Goal: Task Accomplishment & Management: Complete application form

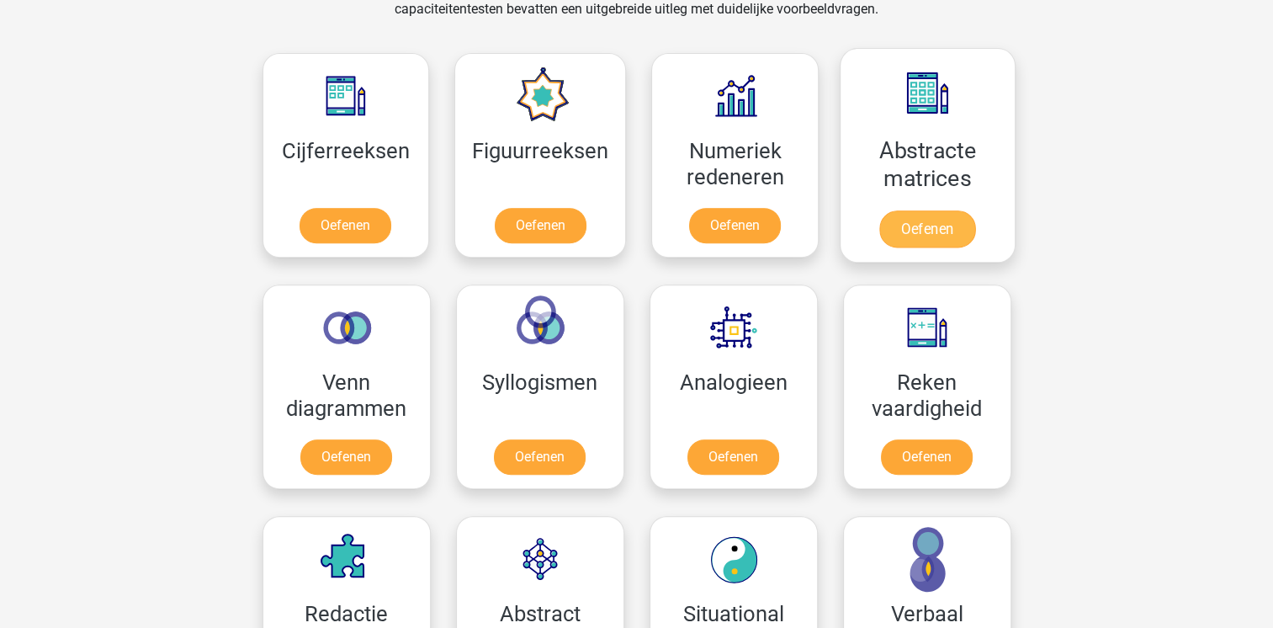
scroll to position [820, 0]
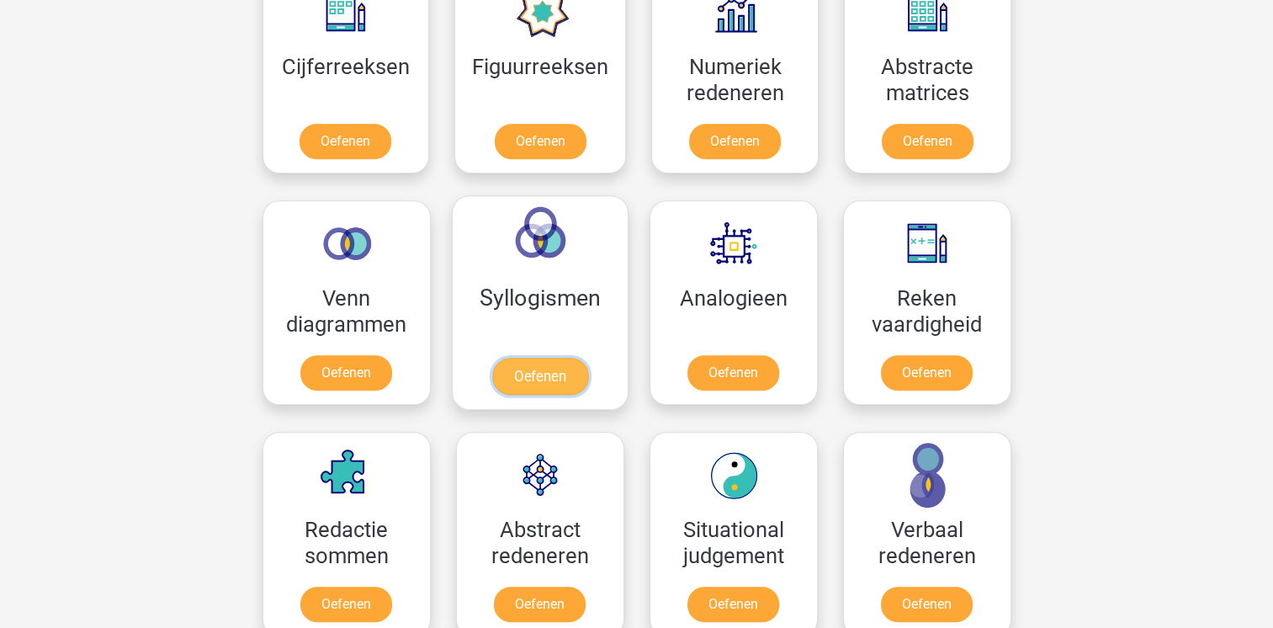
click at [551, 369] on link "Oefenen" at bounding box center [539, 376] width 96 height 37
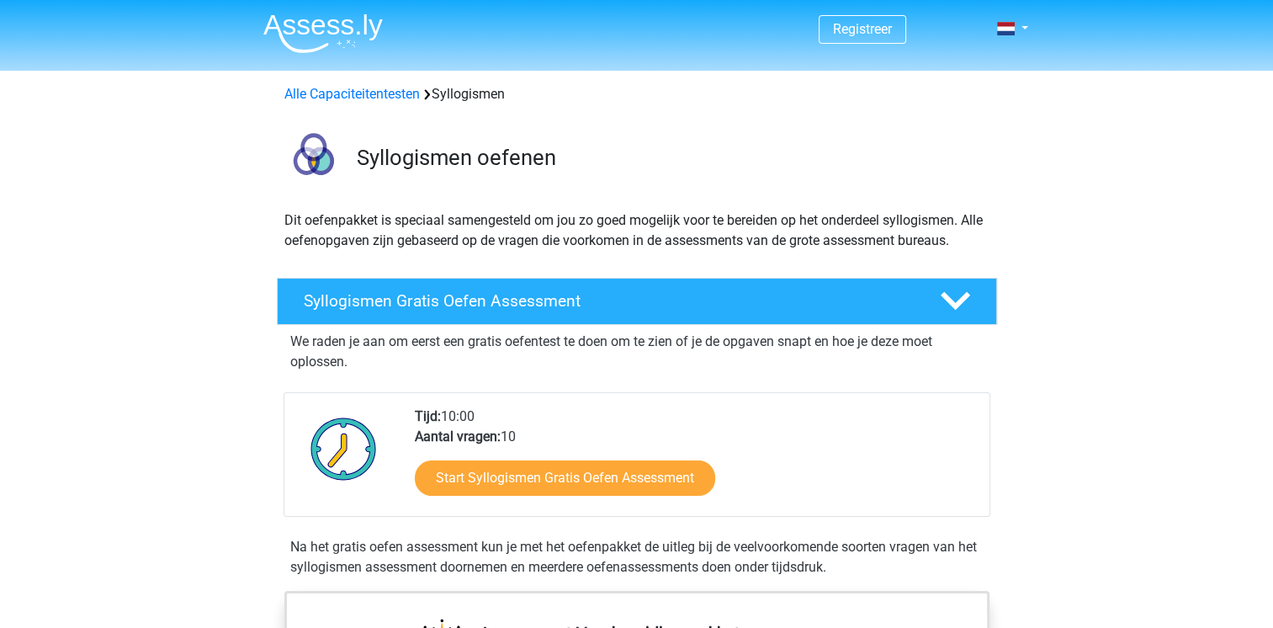
scroll to position [84, 0]
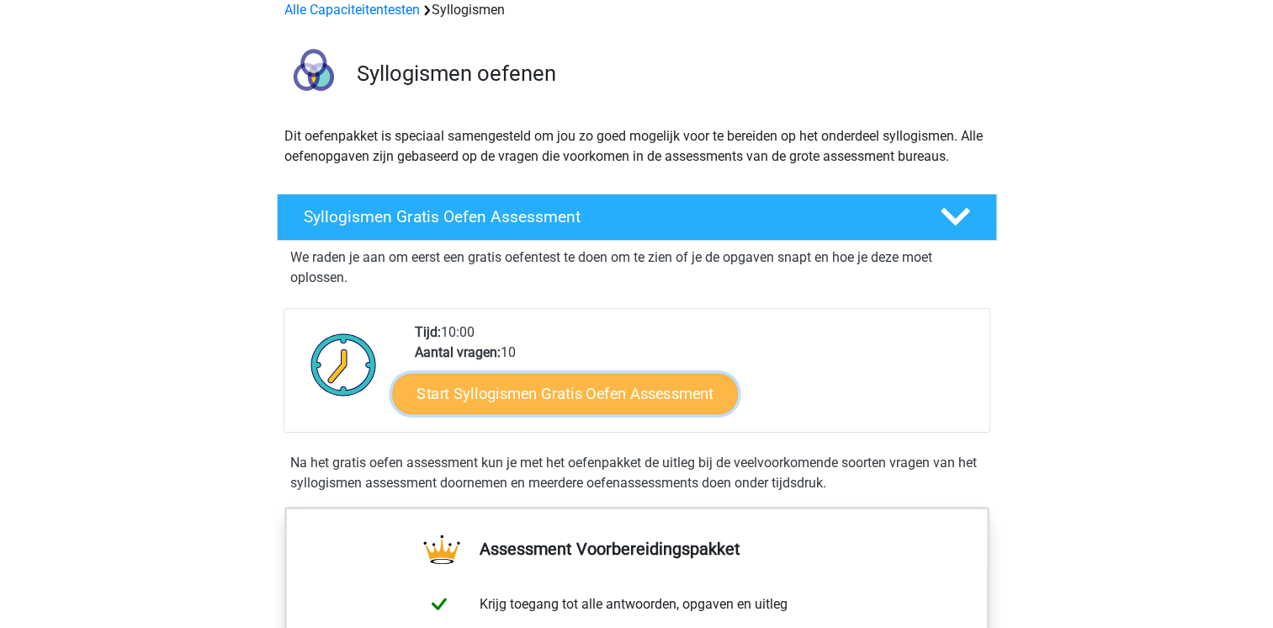
click at [598, 400] on link "Start Syllogismen Gratis Oefen Assessment" at bounding box center [565, 393] width 346 height 40
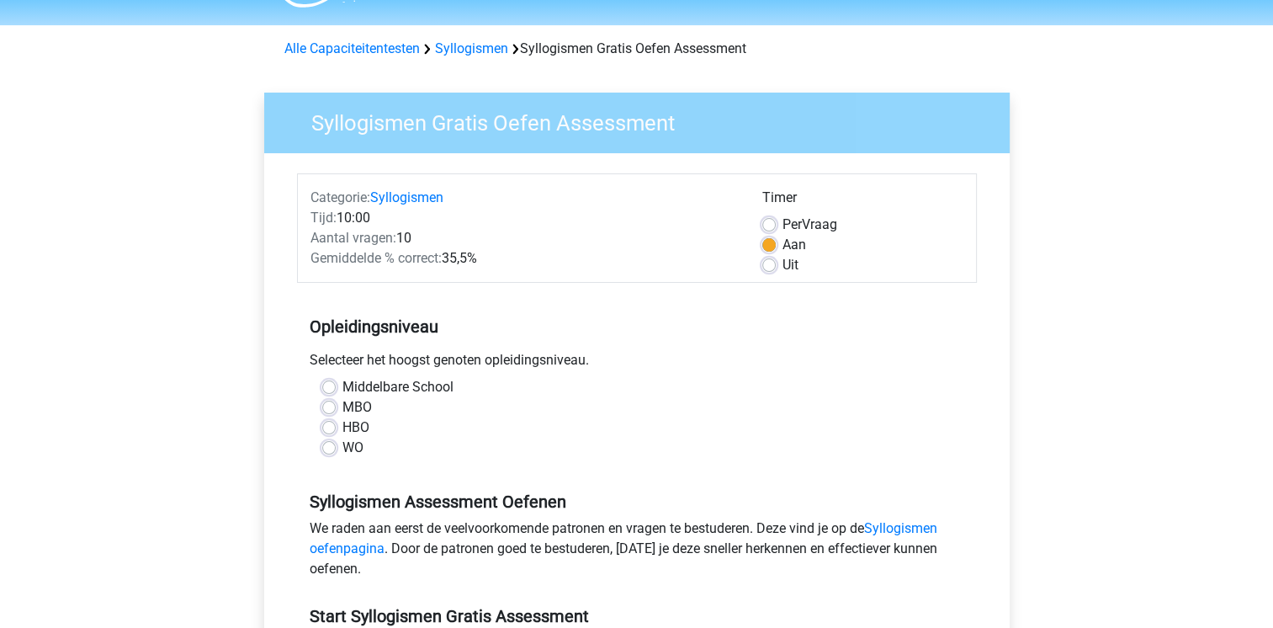
scroll to position [84, 0]
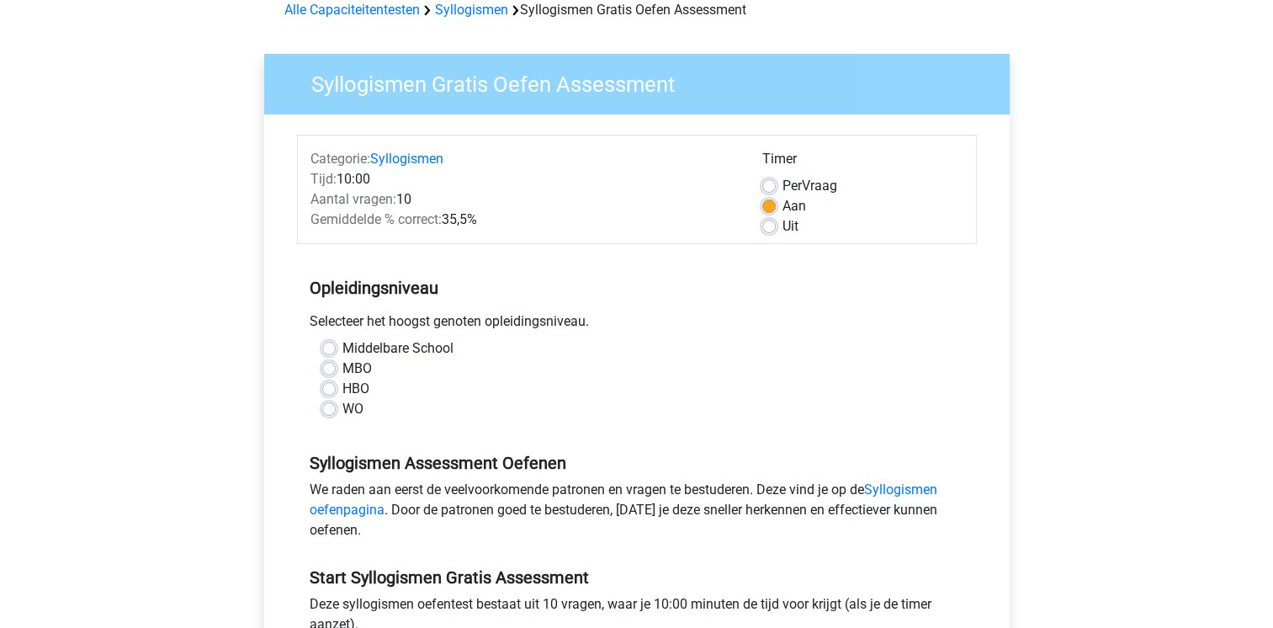
click at [357, 391] on label "HBO" at bounding box center [355, 389] width 27 height 20
click at [336, 391] on input "HBO" at bounding box center [328, 387] width 13 height 17
radio input "true"
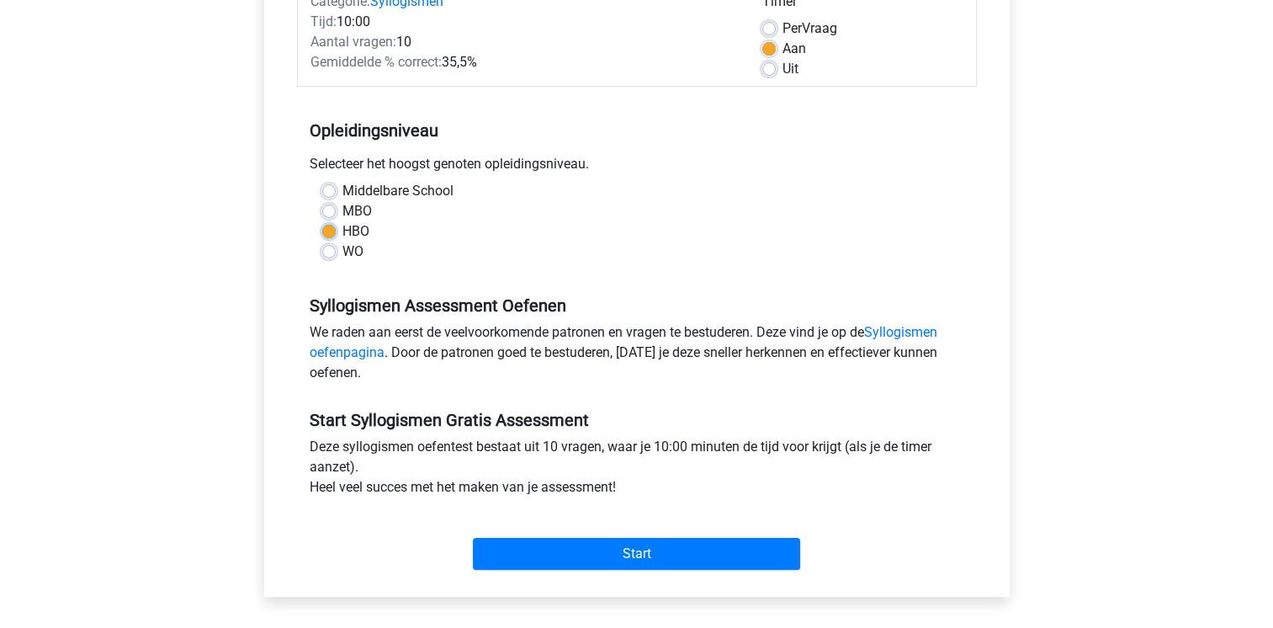
scroll to position [337, 0]
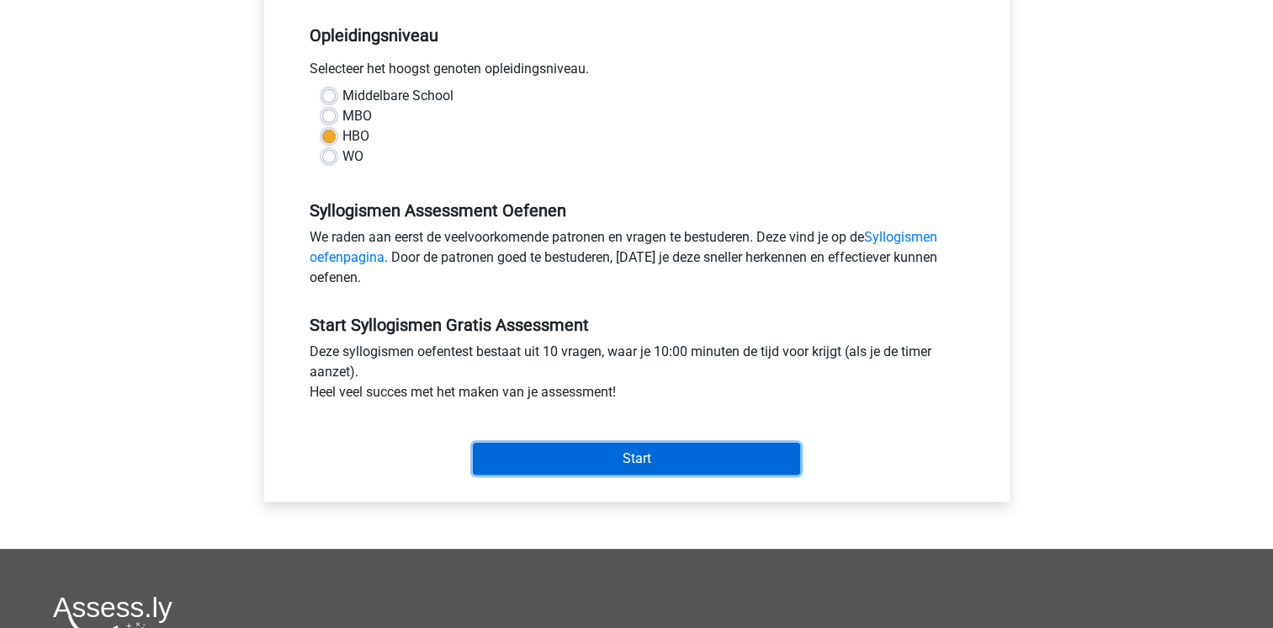
click at [618, 455] on input "Start" at bounding box center [636, 459] width 327 height 32
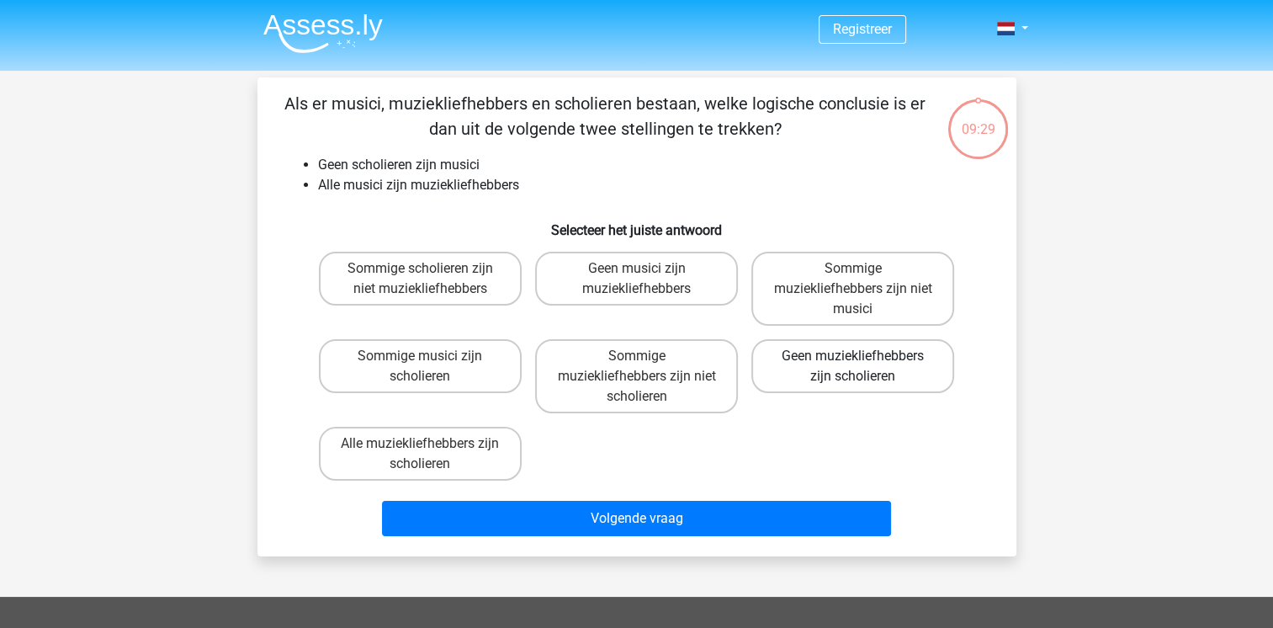
click at [814, 362] on label "Geen muziekliefhebbers zijn scholieren" at bounding box center [852, 366] width 203 height 54
click at [853, 362] on input "Geen muziekliefhebbers zijn scholieren" at bounding box center [858, 361] width 11 height 11
radio input "true"
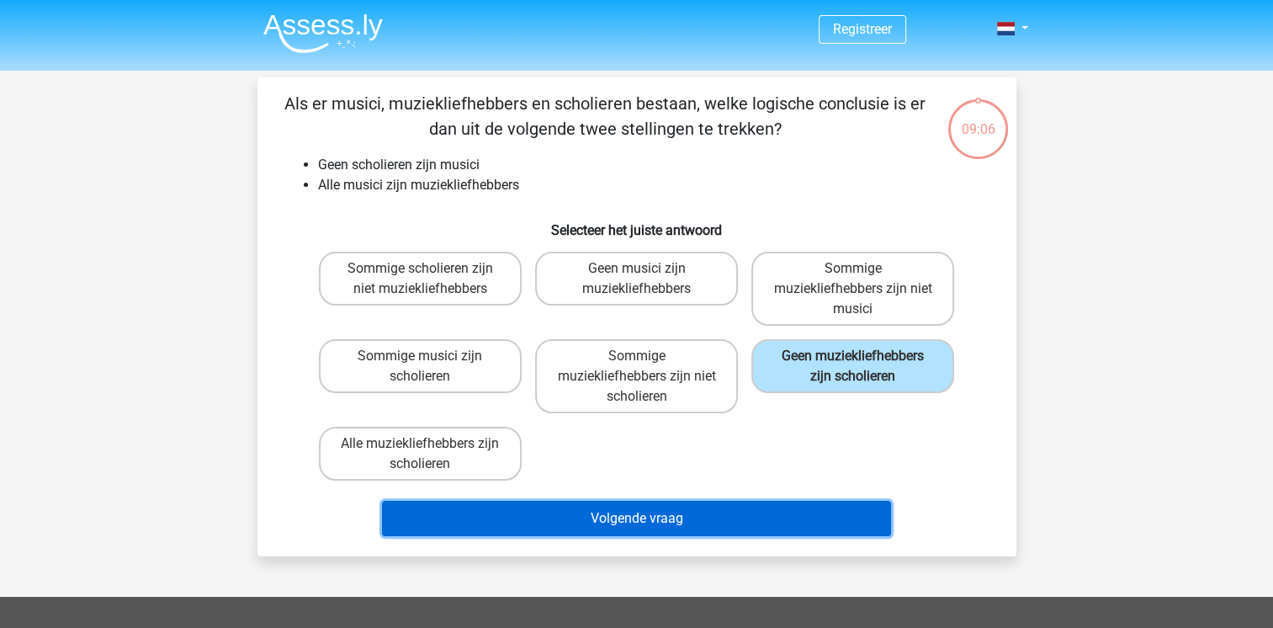
click at [706, 516] on button "Volgende vraag" at bounding box center [636, 518] width 509 height 35
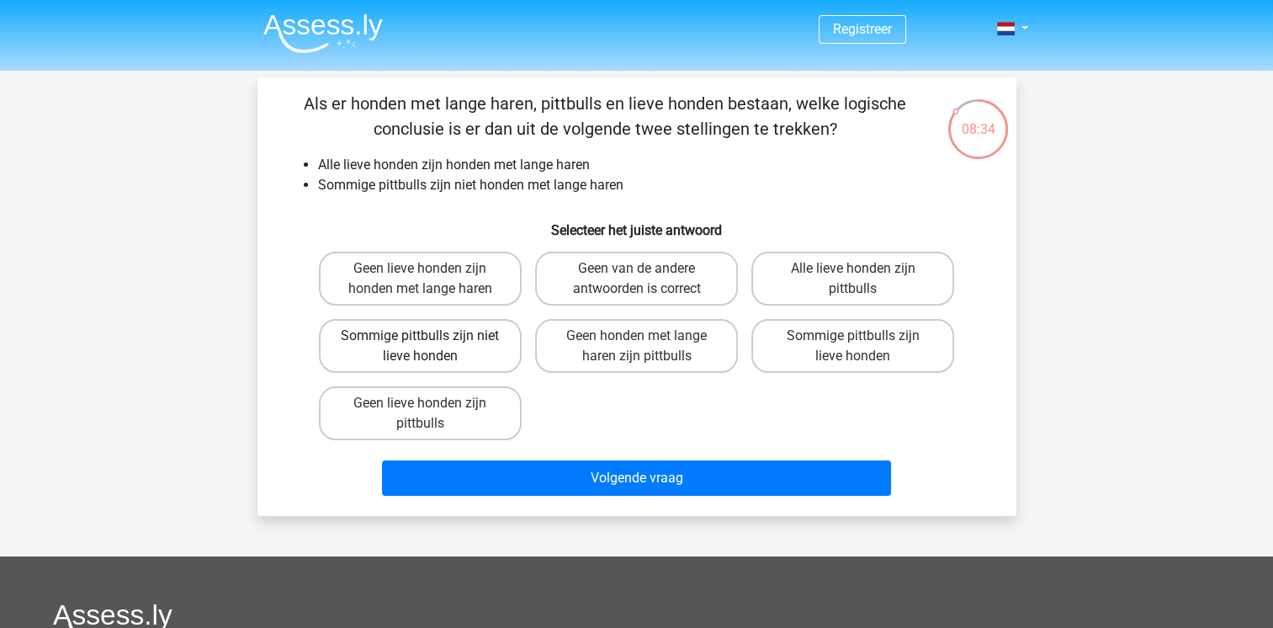
click at [418, 340] on label "Sommige pittbulls zijn niet lieve honden" at bounding box center [420, 346] width 203 height 54
click at [420, 340] on input "Sommige pittbulls zijn niet lieve honden" at bounding box center [425, 341] width 11 height 11
radio input "true"
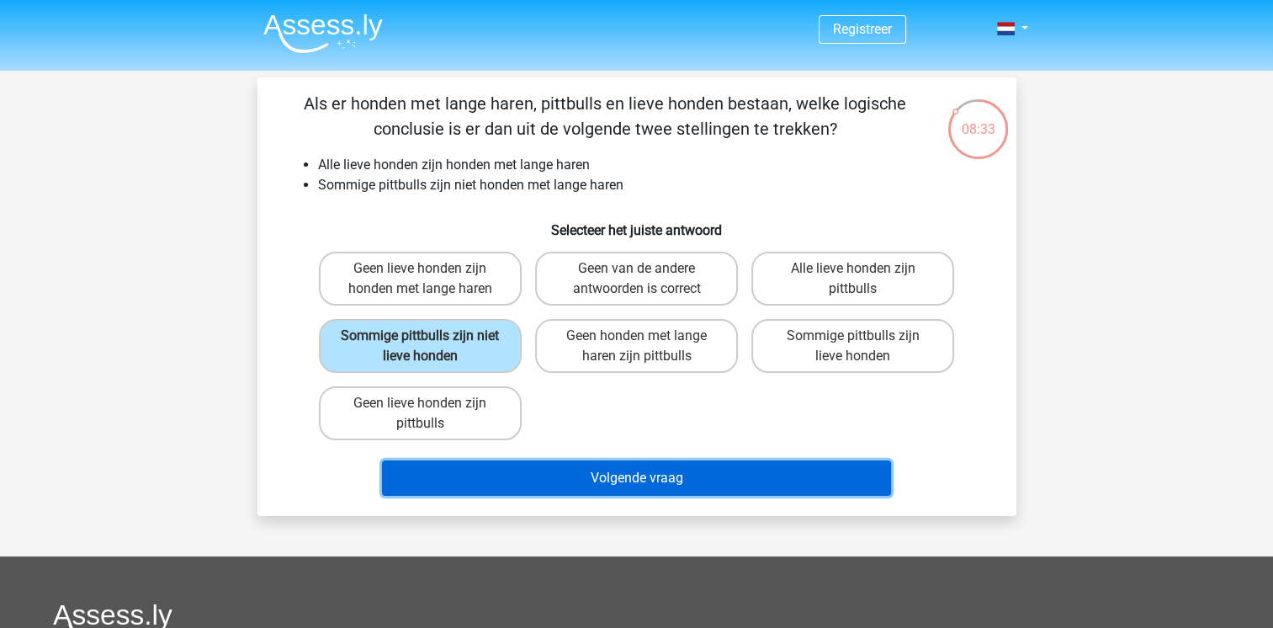
click at [660, 485] on button "Volgende vraag" at bounding box center [636, 477] width 509 height 35
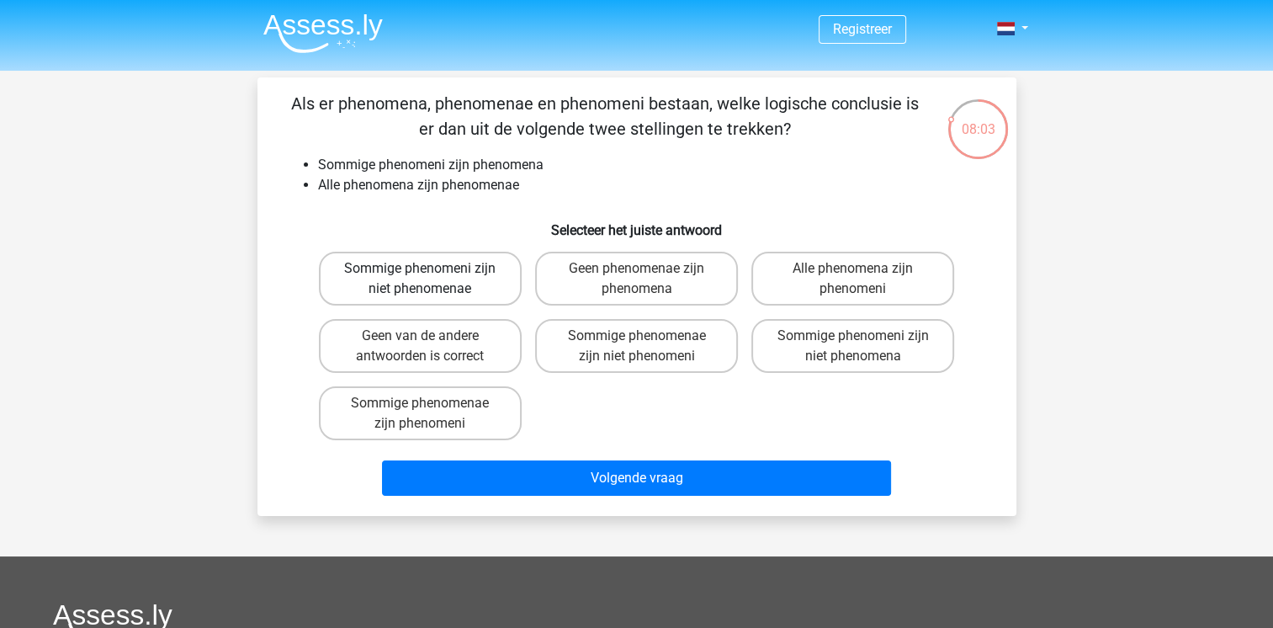
click at [485, 284] on label "Sommige phenomeni zijn niet phenomenae" at bounding box center [420, 279] width 203 height 54
click at [431, 279] on input "Sommige phenomeni zijn niet phenomenae" at bounding box center [425, 273] width 11 height 11
radio input "true"
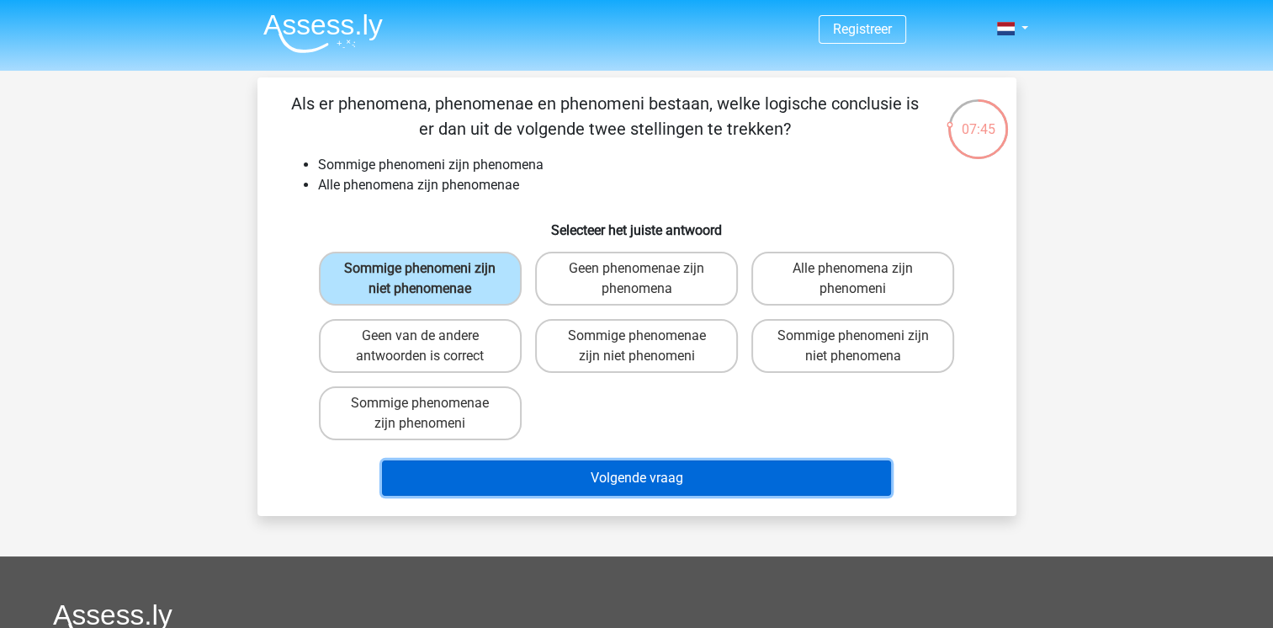
click at [652, 469] on button "Volgende vraag" at bounding box center [636, 477] width 509 height 35
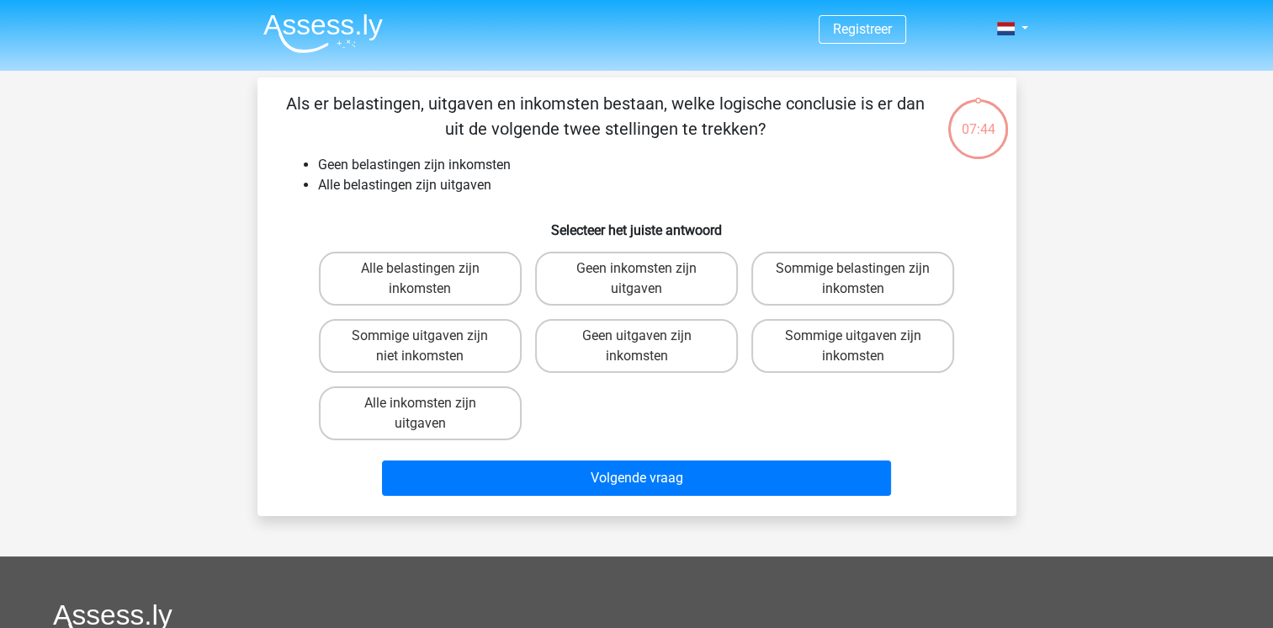
scroll to position [77, 0]
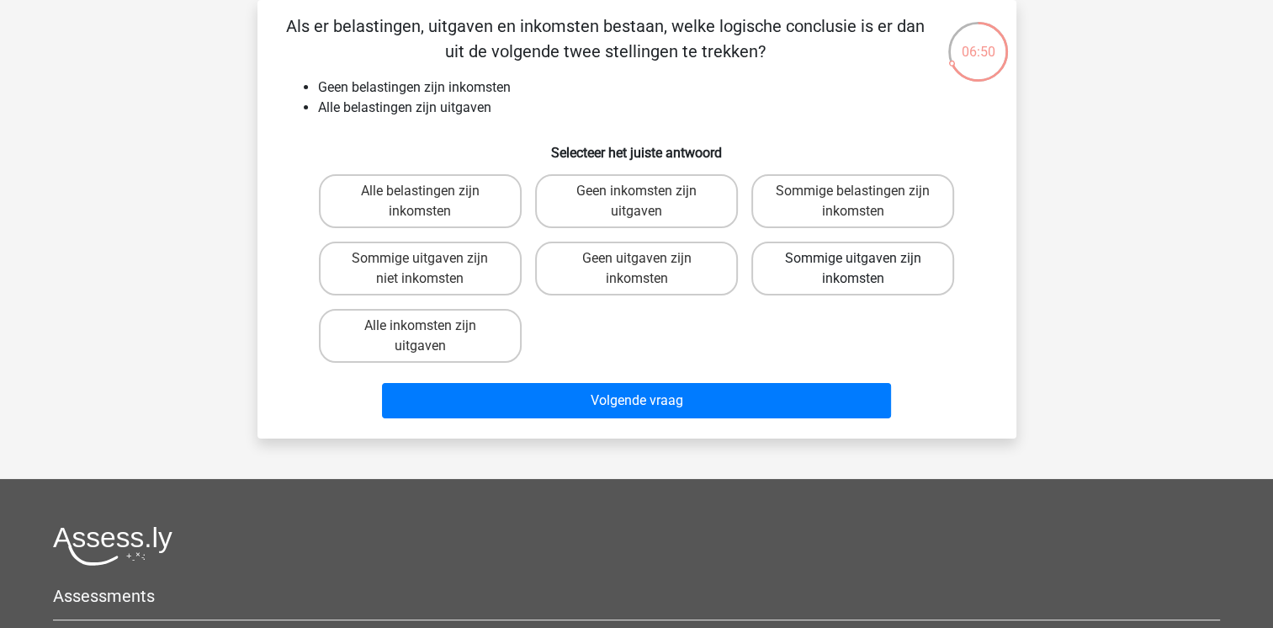
click at [794, 271] on label "Sommige uitgaven zijn inkomsten" at bounding box center [852, 268] width 203 height 54
click at [853, 269] on input "Sommige uitgaven zijn inkomsten" at bounding box center [858, 263] width 11 height 11
radio input "true"
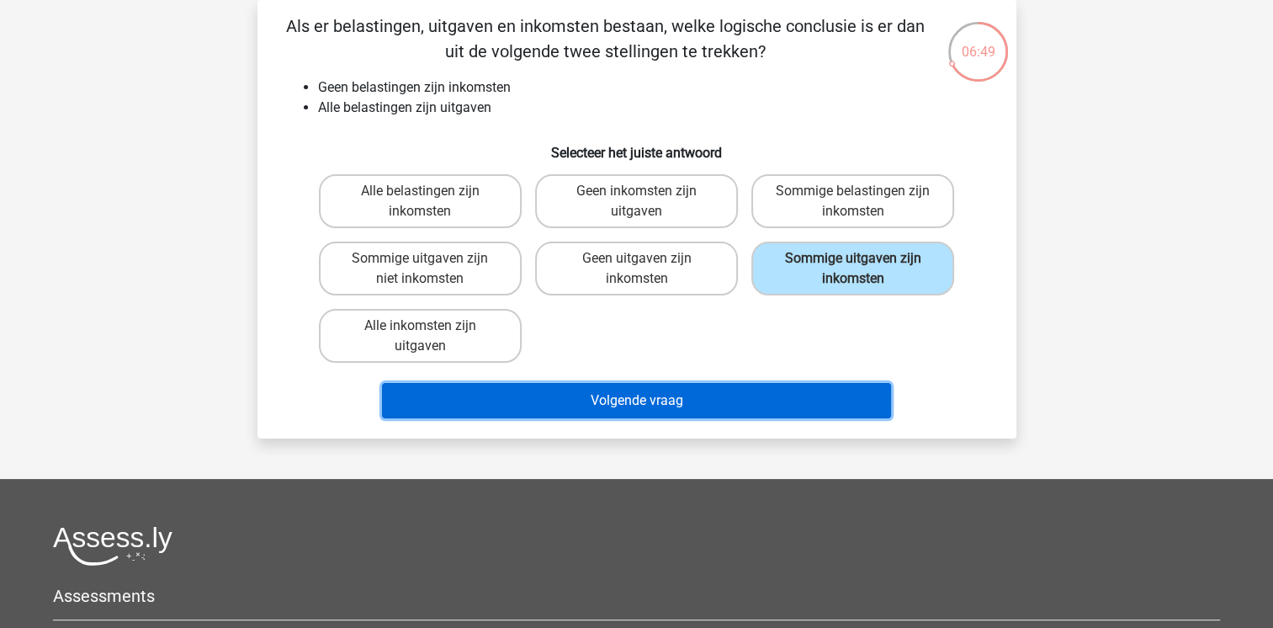
click at [720, 406] on button "Volgende vraag" at bounding box center [636, 400] width 509 height 35
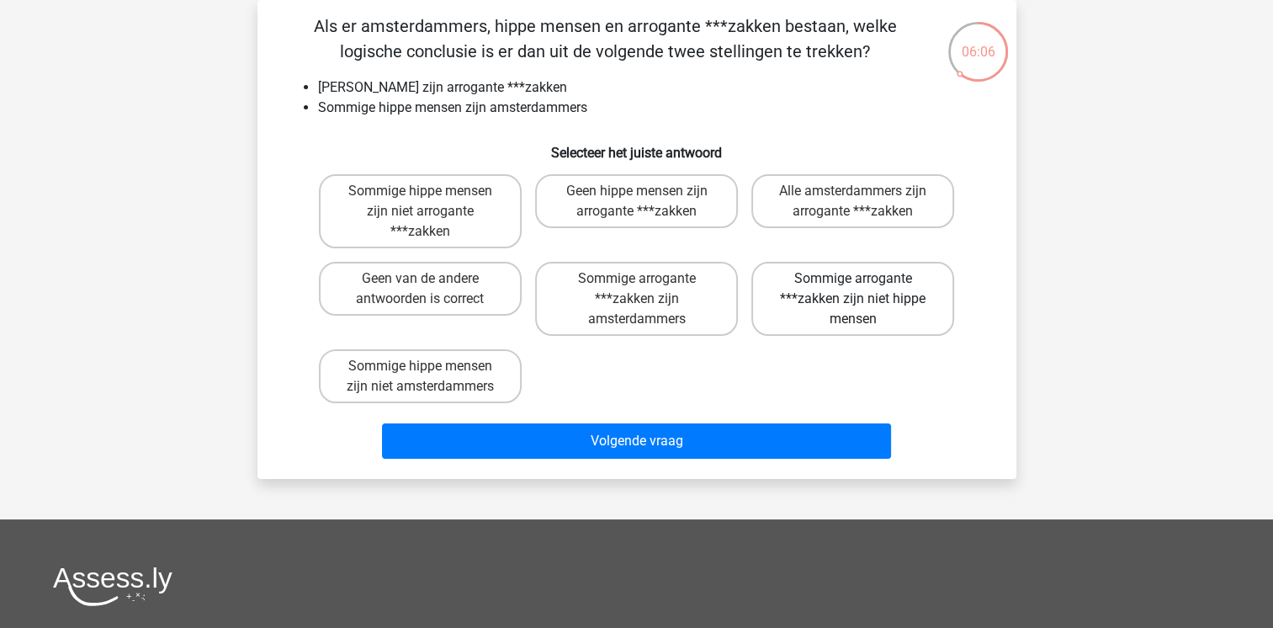
click at [828, 298] on label "Sommige arrogante ***zakken zijn niet hippe mensen" at bounding box center [852, 299] width 203 height 74
click at [853, 289] on input "Sommige arrogante ***zakken zijn niet hippe mensen" at bounding box center [858, 283] width 11 height 11
radio input "true"
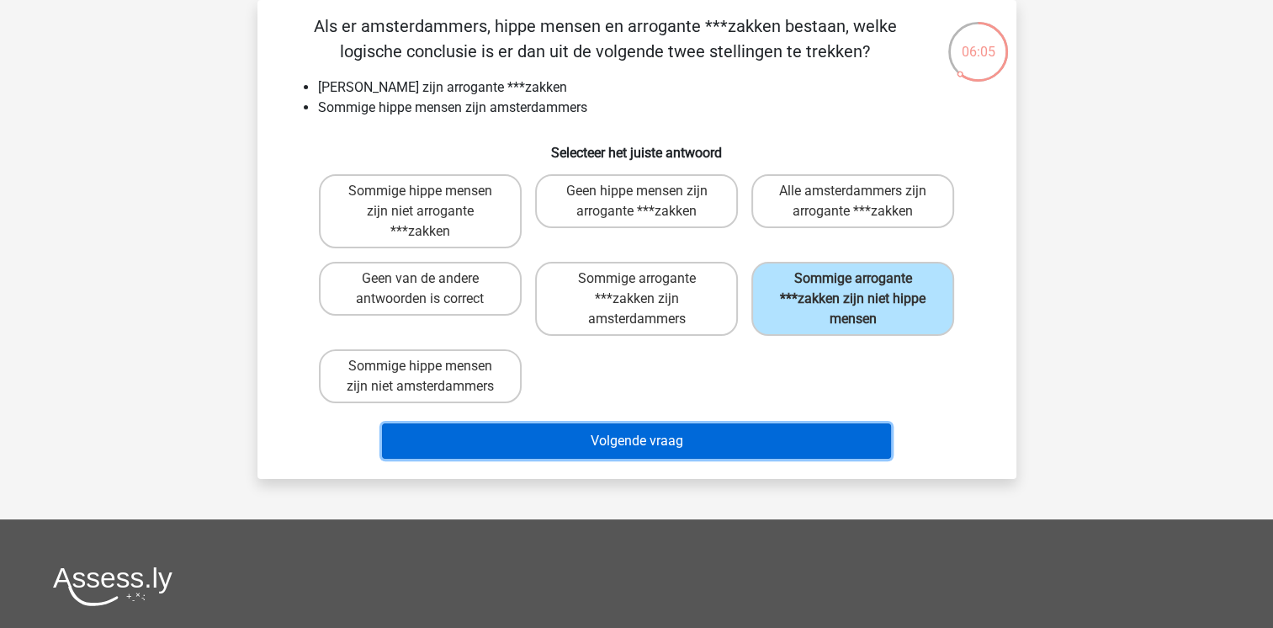
click at [757, 446] on button "Volgende vraag" at bounding box center [636, 440] width 509 height 35
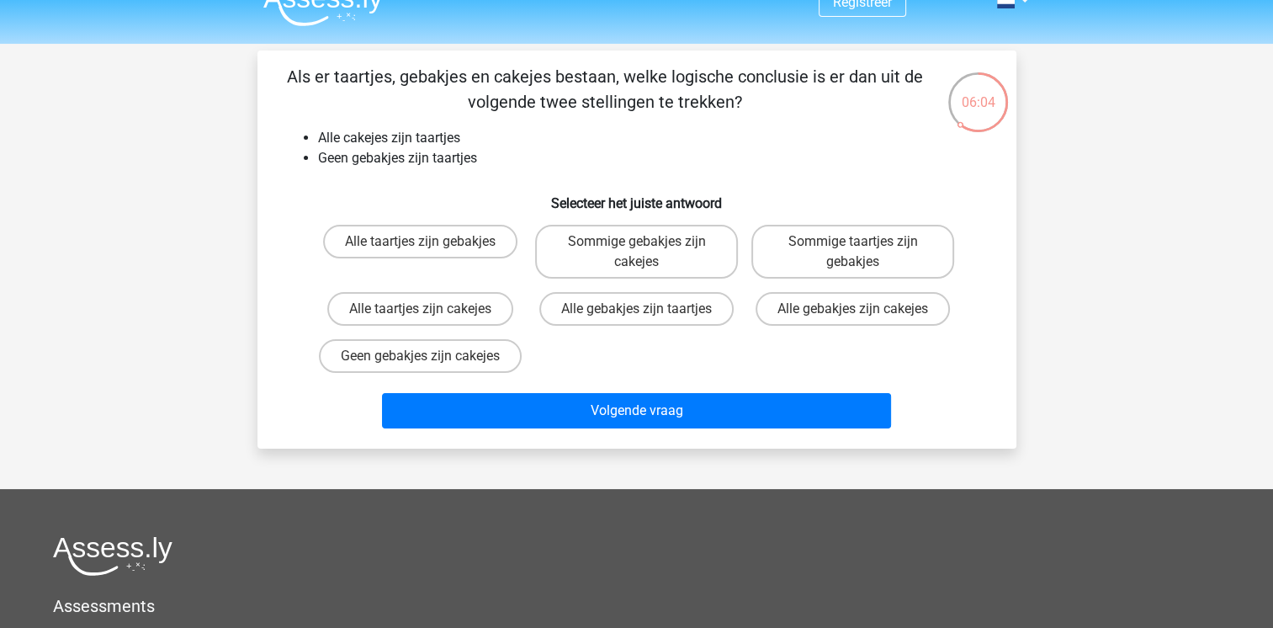
scroll to position [0, 0]
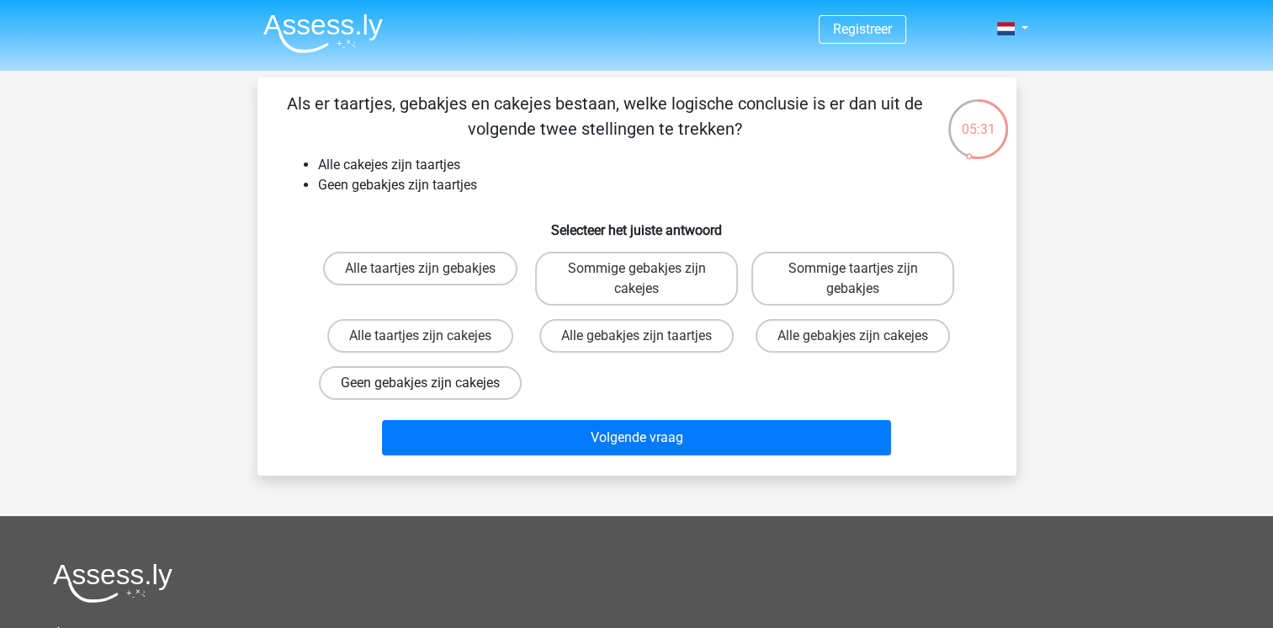
click at [459, 386] on label "Geen gebakjes zijn cakejes" at bounding box center [420, 383] width 203 height 34
click at [431, 386] on input "Geen gebakjes zijn cakejes" at bounding box center [425, 388] width 11 height 11
radio input "true"
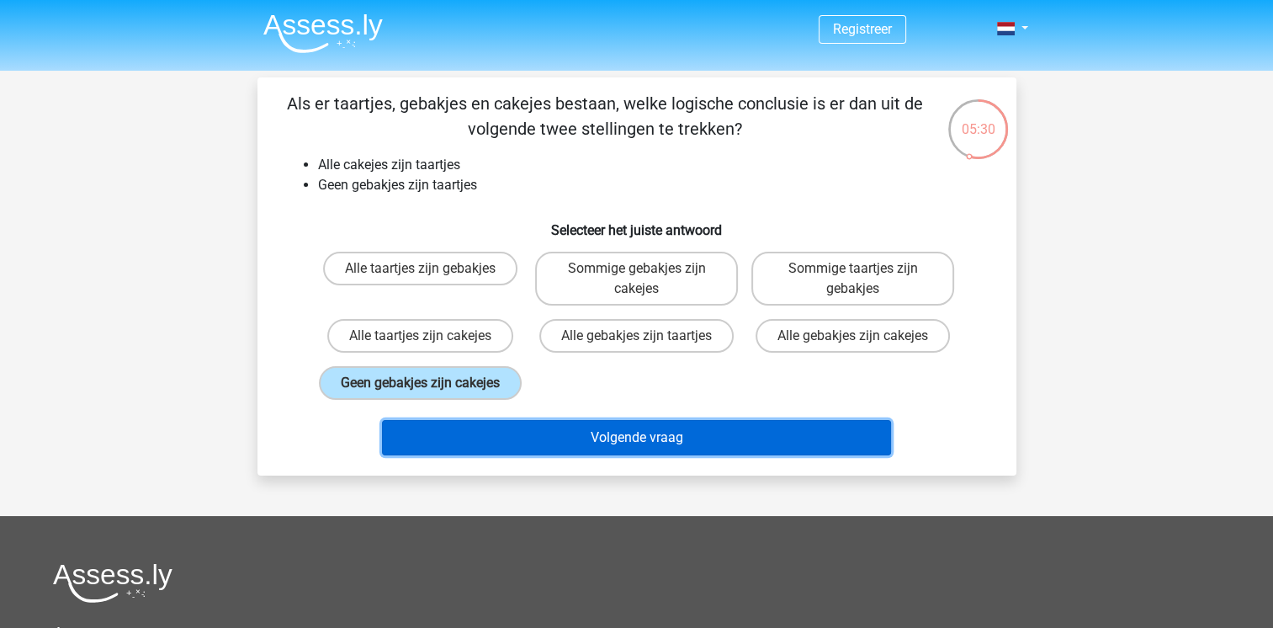
click at [524, 455] on button "Volgende vraag" at bounding box center [636, 437] width 509 height 35
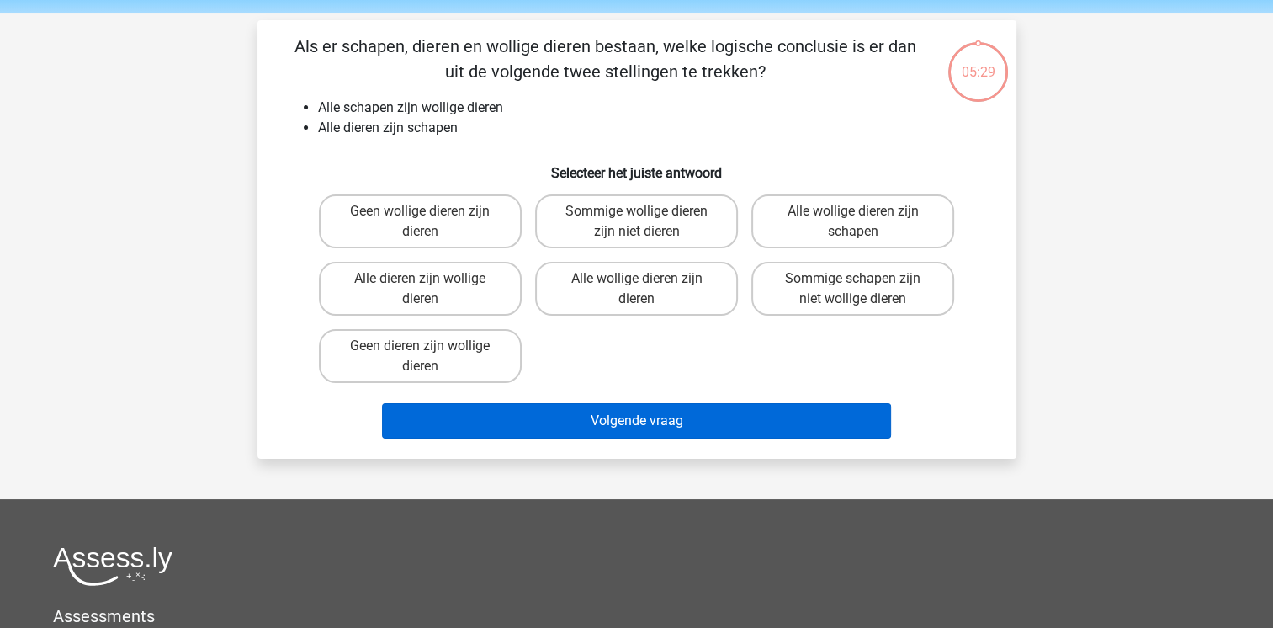
scroll to position [77, 0]
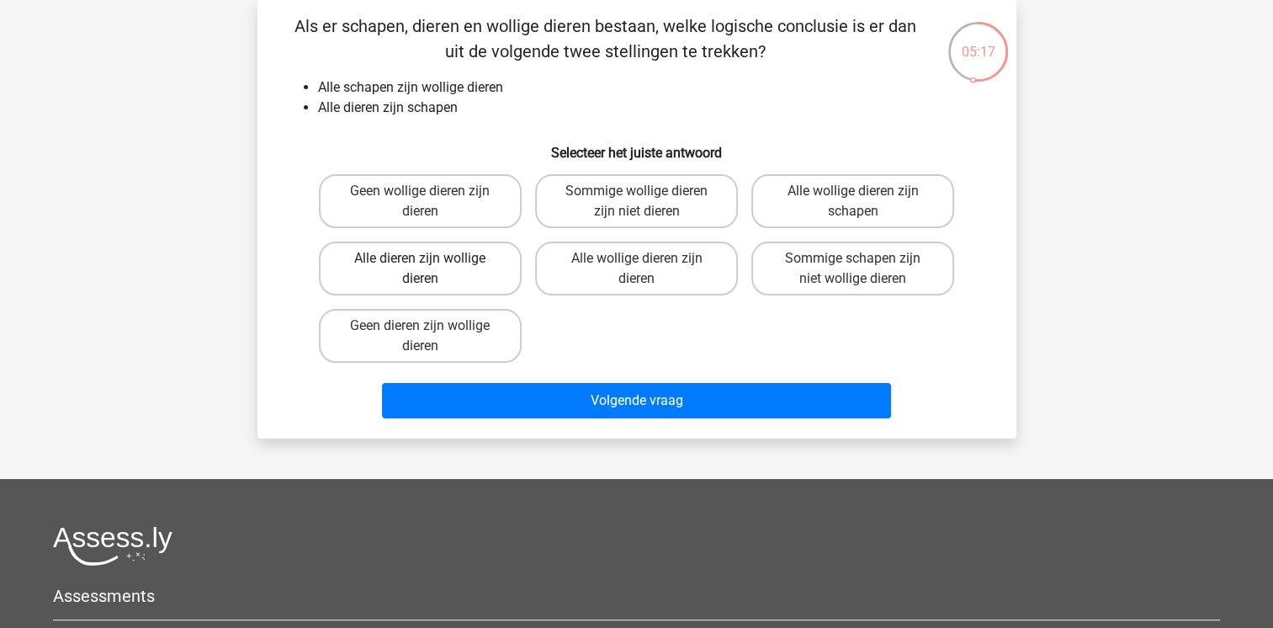
click at [404, 272] on label "Alle dieren zijn wollige dieren" at bounding box center [420, 268] width 203 height 54
click at [420, 269] on input "Alle dieren zijn wollige dieren" at bounding box center [425, 263] width 11 height 11
radio input "true"
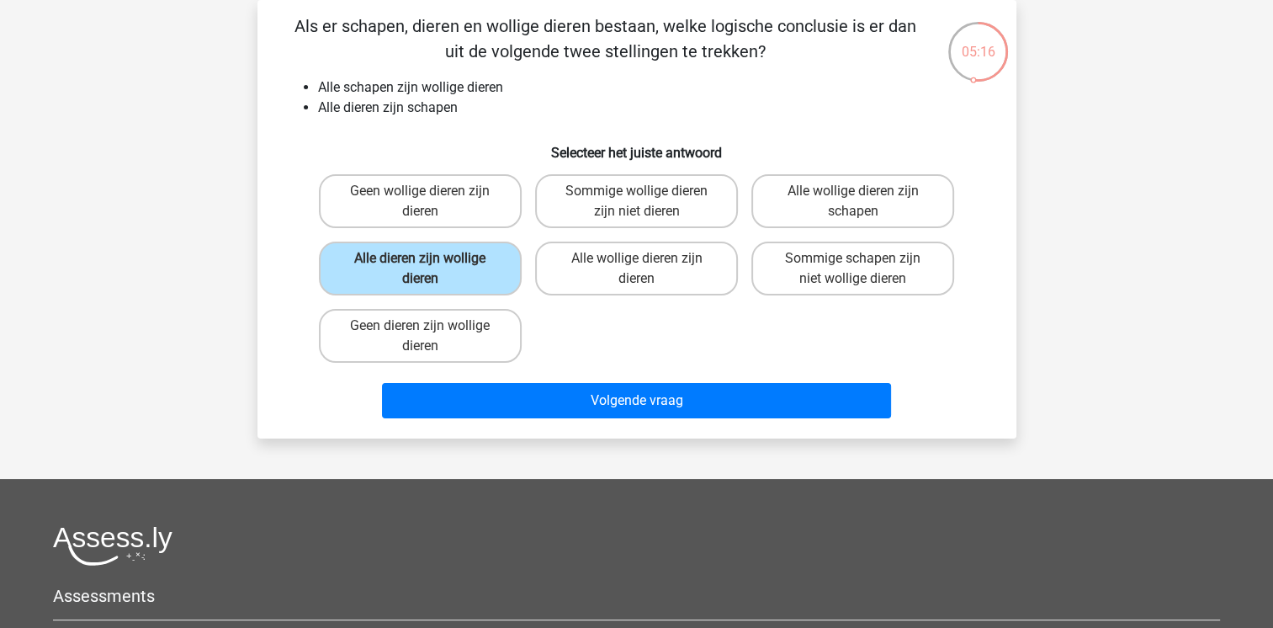
click at [583, 418] on div "Volgende vraag" at bounding box center [637, 404] width 650 height 42
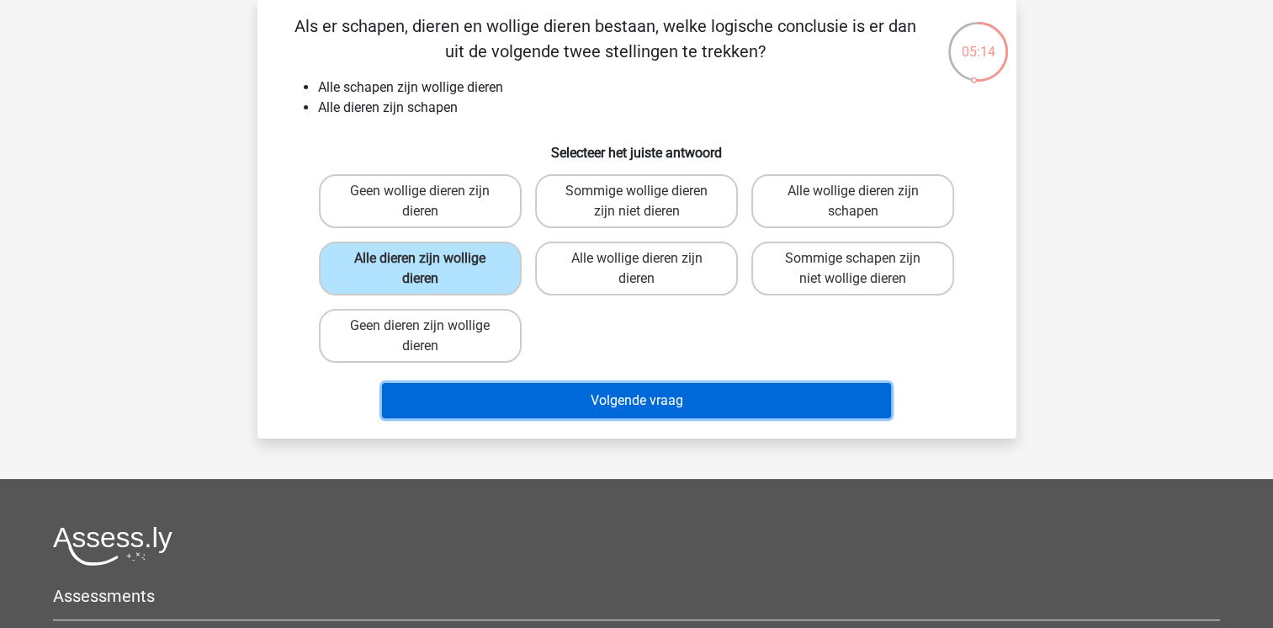
click at [602, 398] on button "Volgende vraag" at bounding box center [636, 400] width 509 height 35
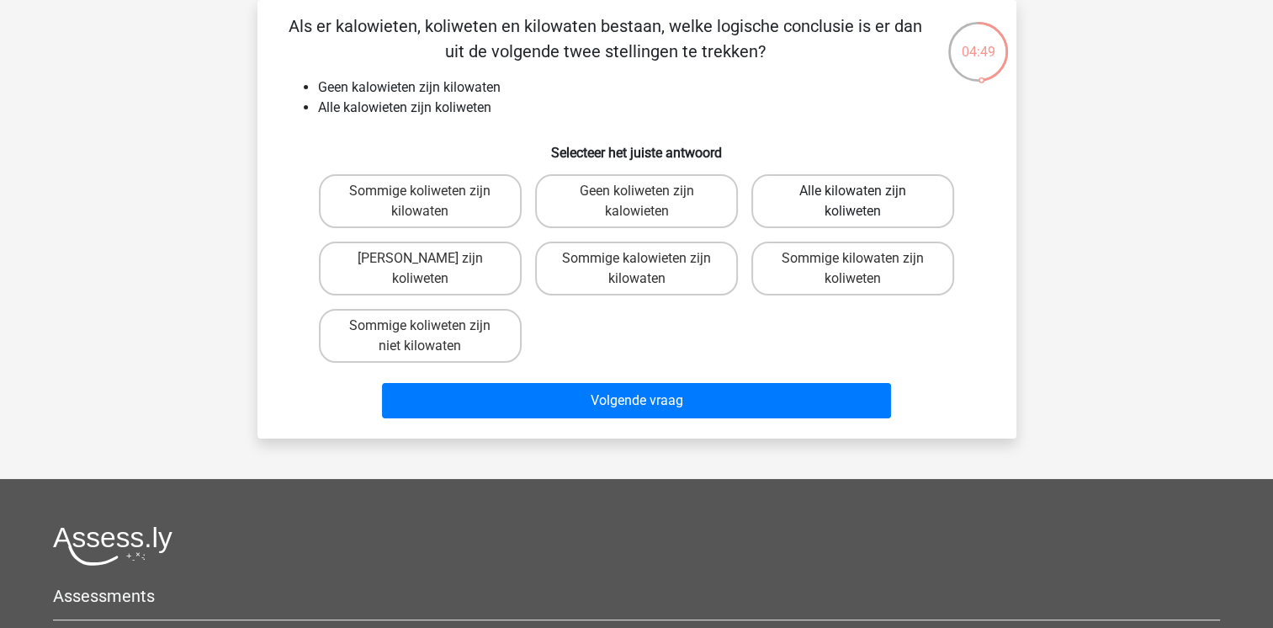
click at [831, 187] on label "Alle kilowaten zijn koliweten" at bounding box center [852, 201] width 203 height 54
click at [853, 191] on input "Alle kilowaten zijn koliweten" at bounding box center [858, 196] width 11 height 11
radio input "true"
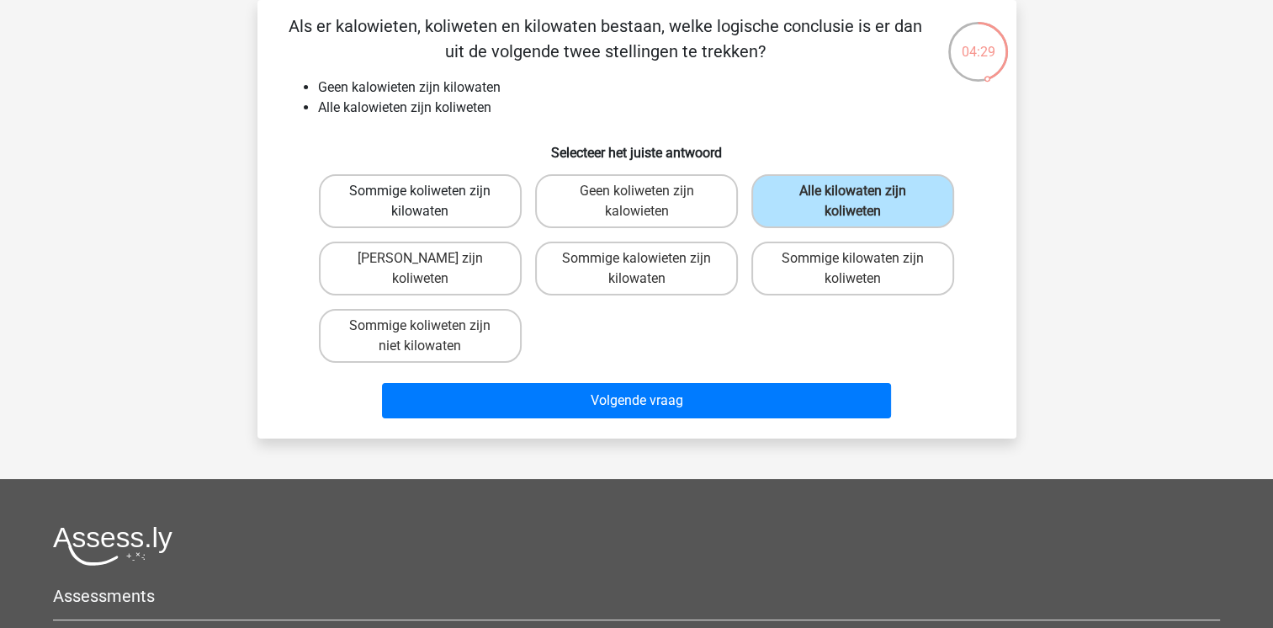
click at [459, 215] on label "Sommige koliweten zijn kilowaten" at bounding box center [420, 201] width 203 height 54
click at [431, 202] on input "Sommige koliweten zijn kilowaten" at bounding box center [425, 196] width 11 height 11
radio input "true"
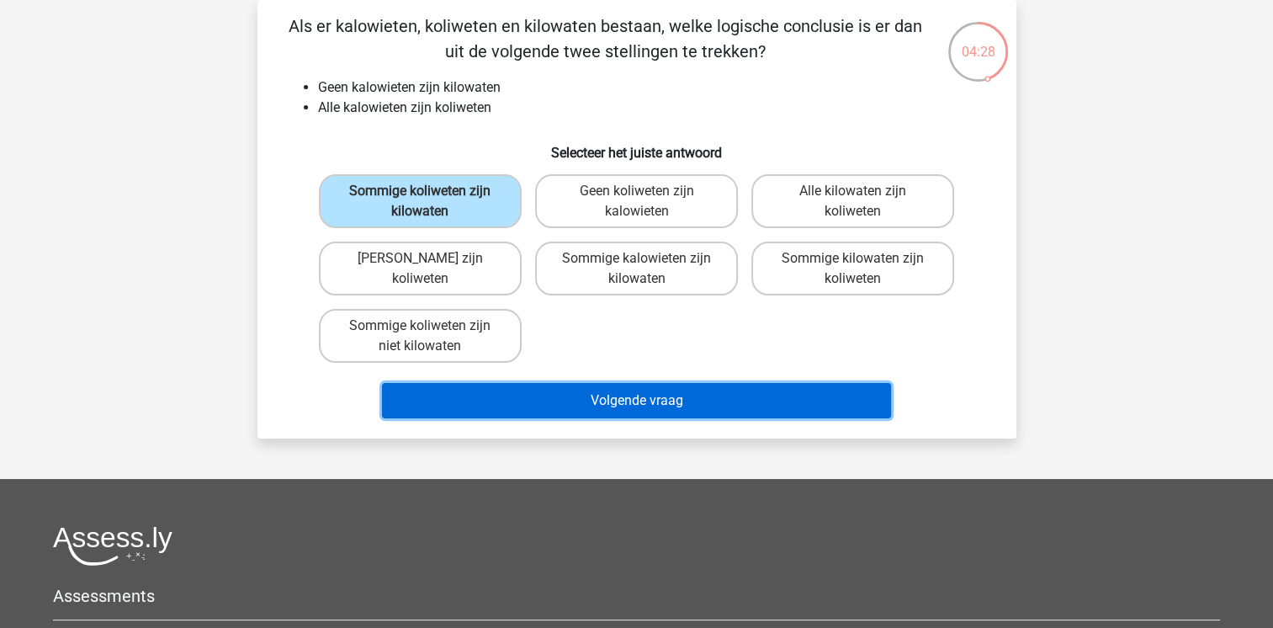
click at [546, 383] on button "Volgende vraag" at bounding box center [636, 400] width 509 height 35
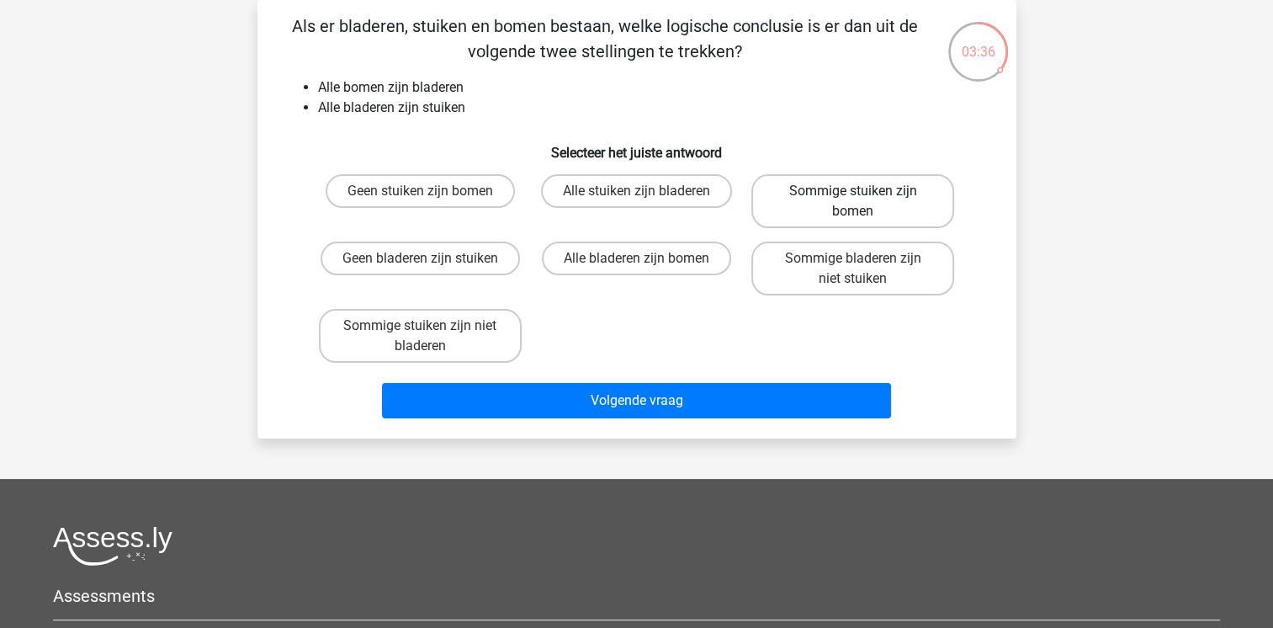
click at [860, 209] on label "Sommige stuiken zijn bomen" at bounding box center [852, 201] width 203 height 54
click at [860, 202] on input "Sommige stuiken zijn bomen" at bounding box center [858, 196] width 11 height 11
radio input "true"
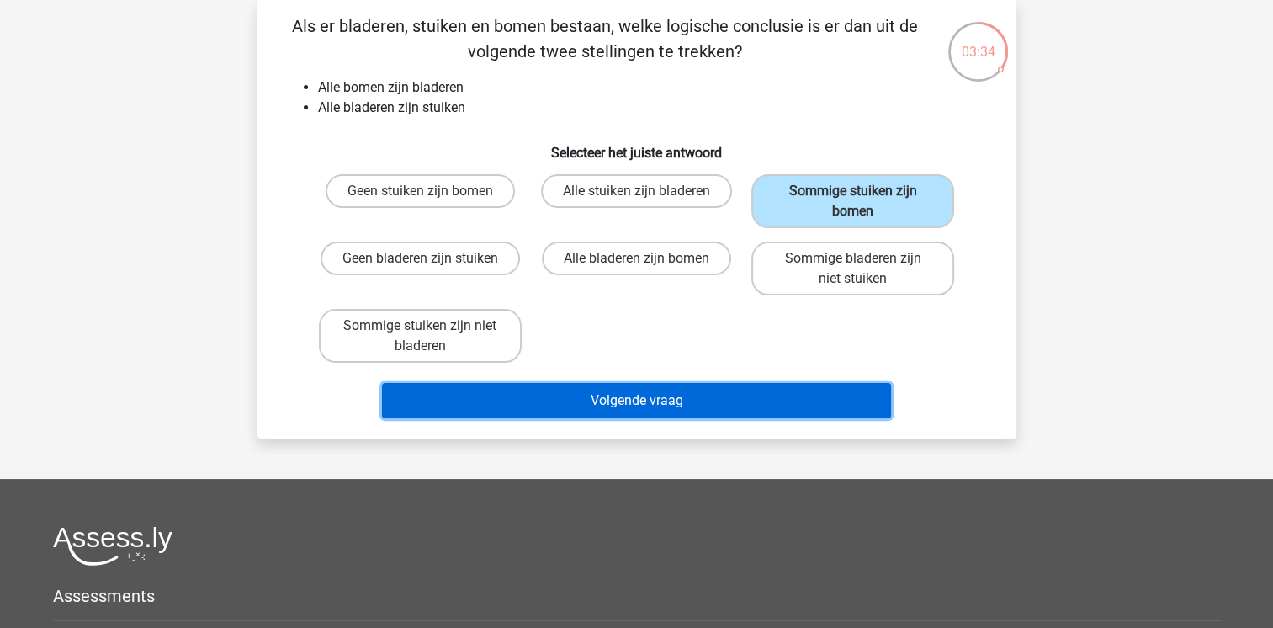
click at [730, 406] on button "Volgende vraag" at bounding box center [636, 400] width 509 height 35
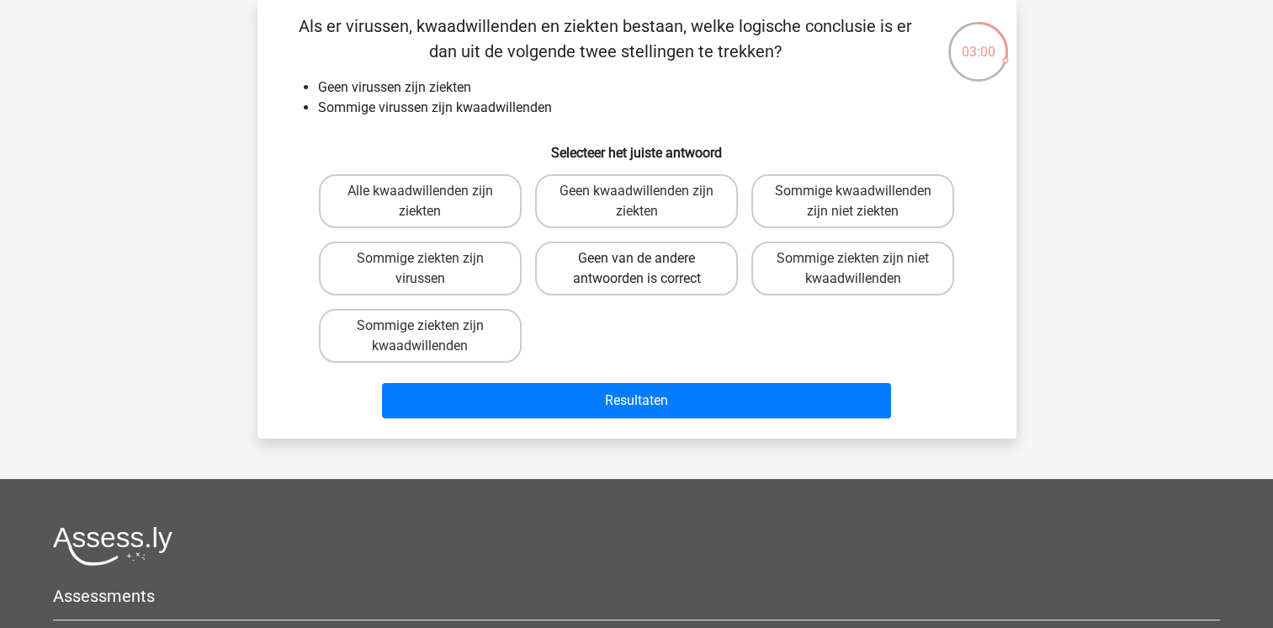
click at [609, 278] on label "Geen van de andere antwoorden is correct" at bounding box center [636, 268] width 203 height 54
click at [636, 269] on input "Geen van de andere antwoorden is correct" at bounding box center [641, 263] width 11 height 11
radio input "true"
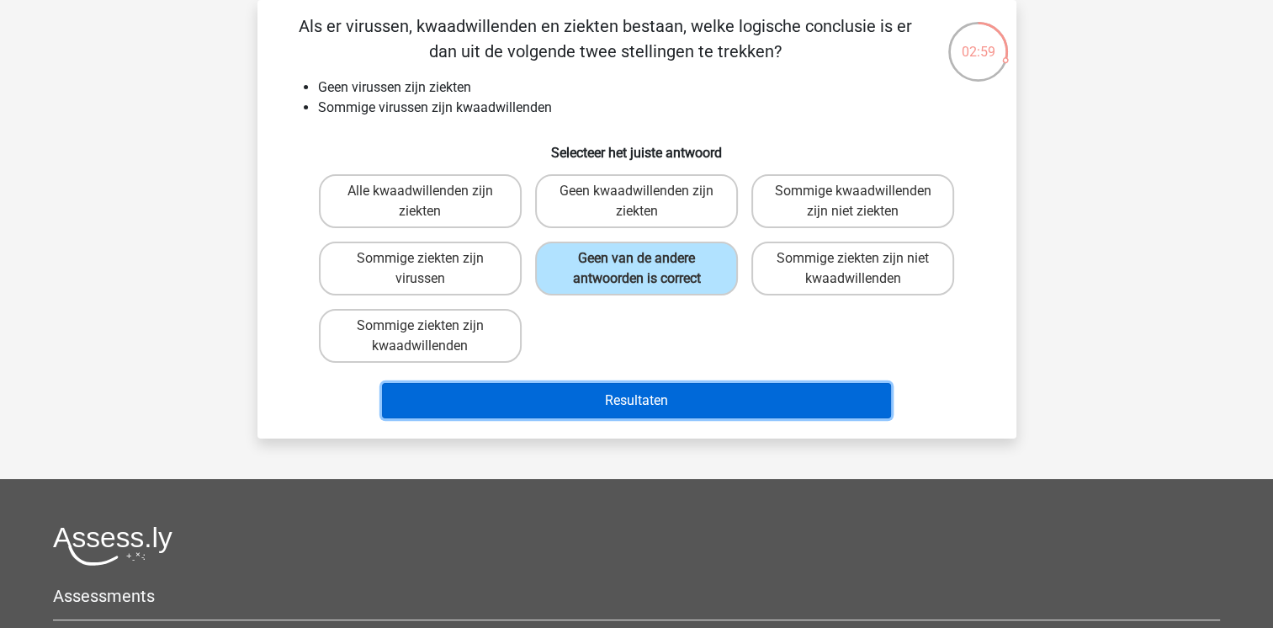
click at [628, 389] on button "Resultaten" at bounding box center [636, 400] width 509 height 35
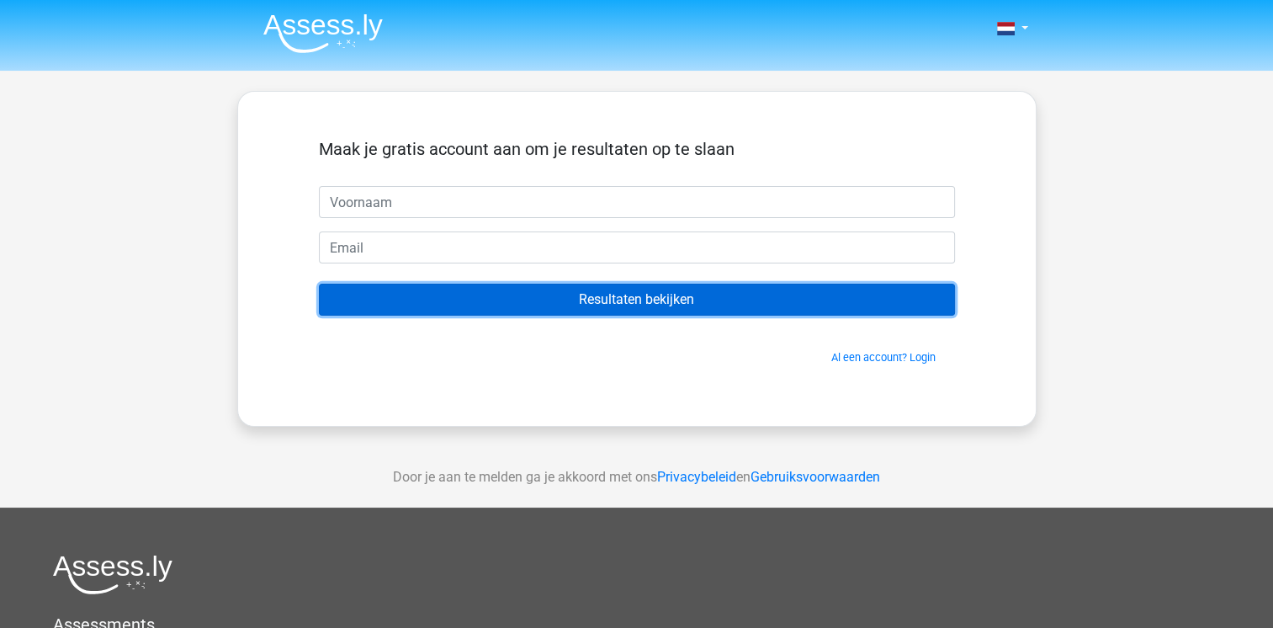
click at [615, 292] on input "Resultaten bekijken" at bounding box center [637, 300] width 636 height 32
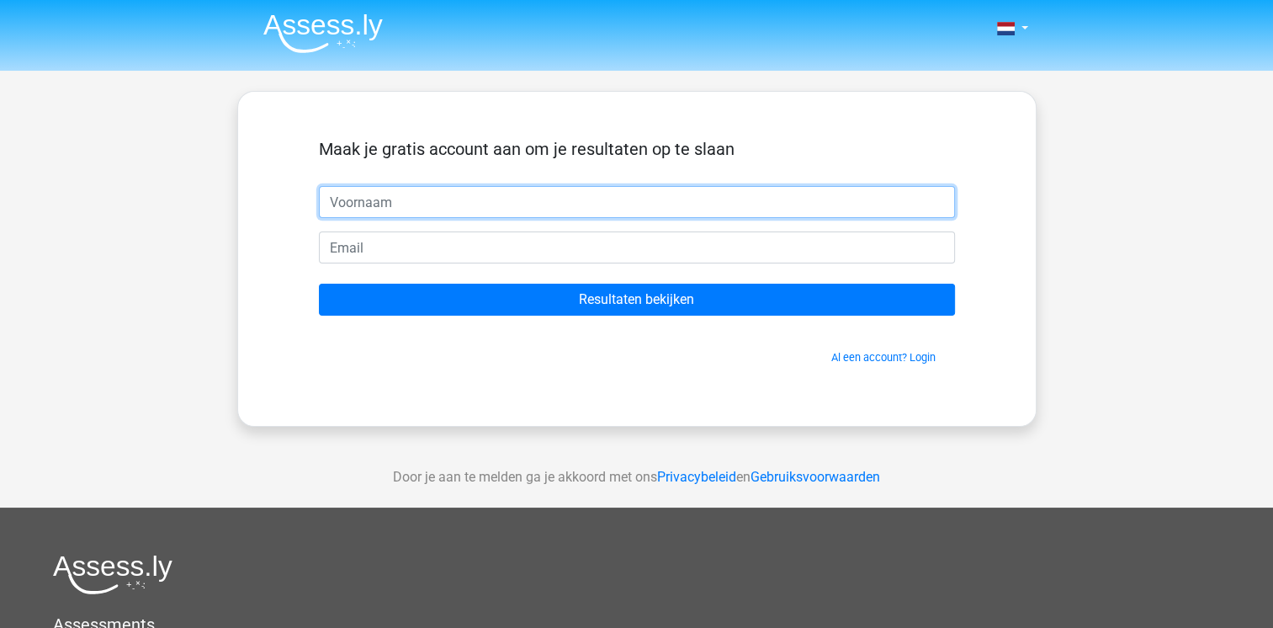
click at [485, 199] on input "text" at bounding box center [637, 202] width 636 height 32
type input "M"
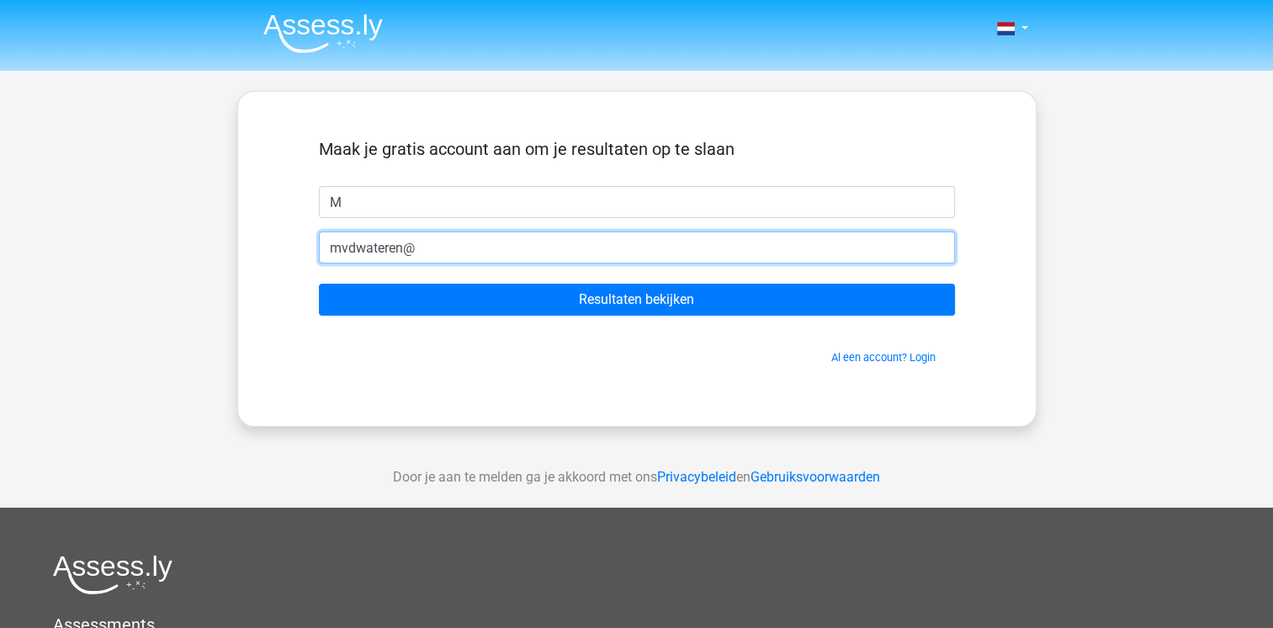
click at [319, 284] on input "Resultaten bekijken" at bounding box center [637, 300] width 636 height 32
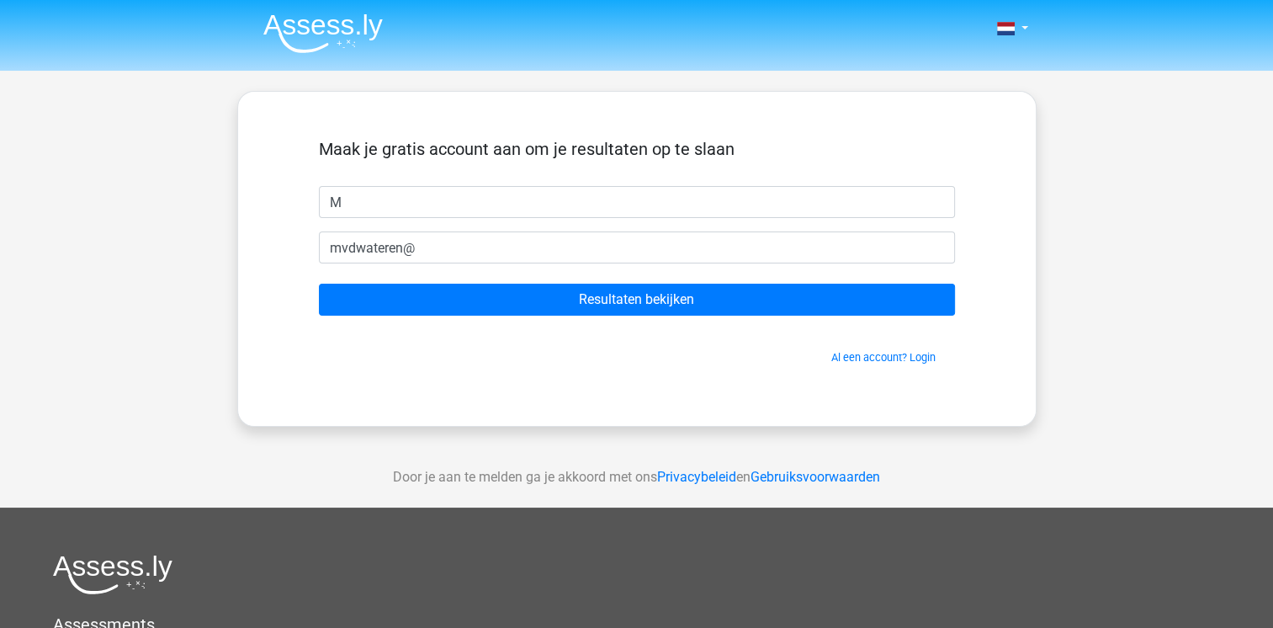
click at [644, 347] on div "Al een account? Login" at bounding box center [637, 347] width 636 height 36
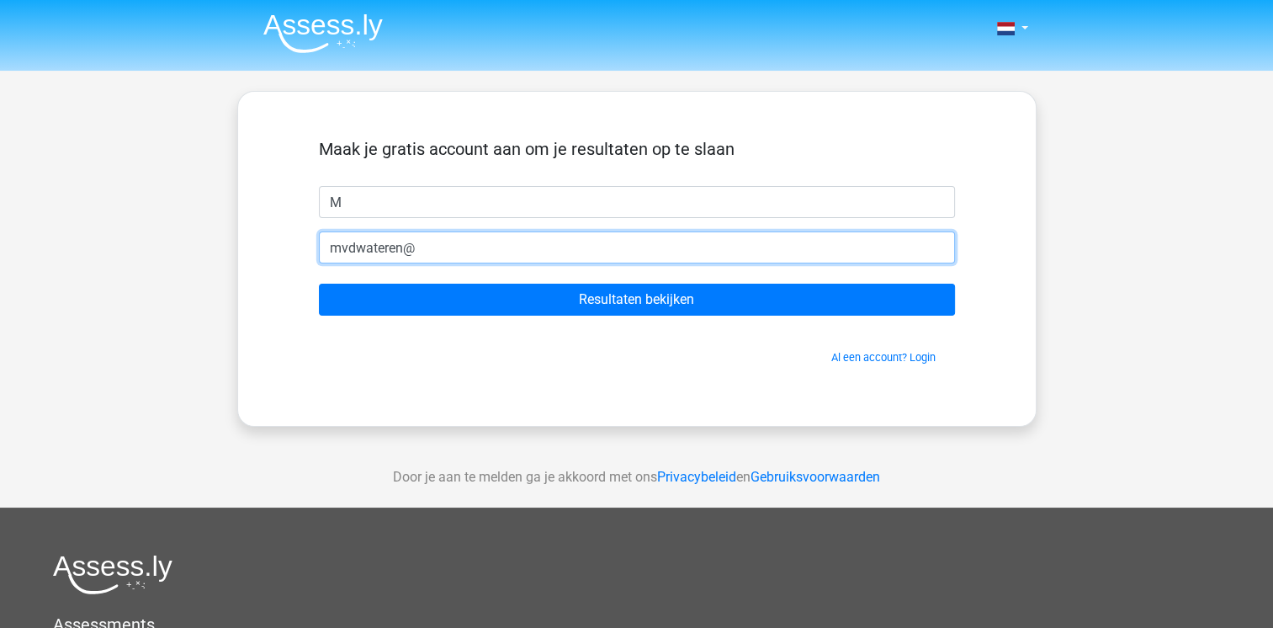
click at [475, 244] on input "mvdwateren@" at bounding box center [637, 247] width 636 height 32
type input "[EMAIL_ADDRESS][DOMAIN_NAME]"
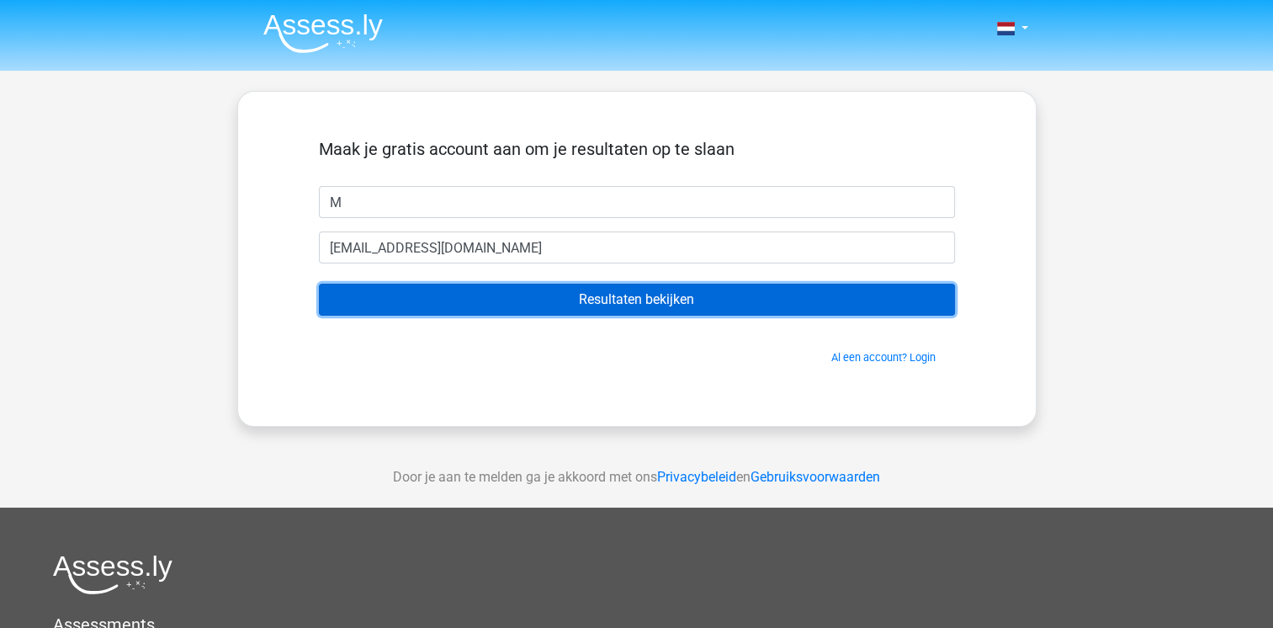
click at [519, 294] on input "Resultaten bekijken" at bounding box center [637, 300] width 636 height 32
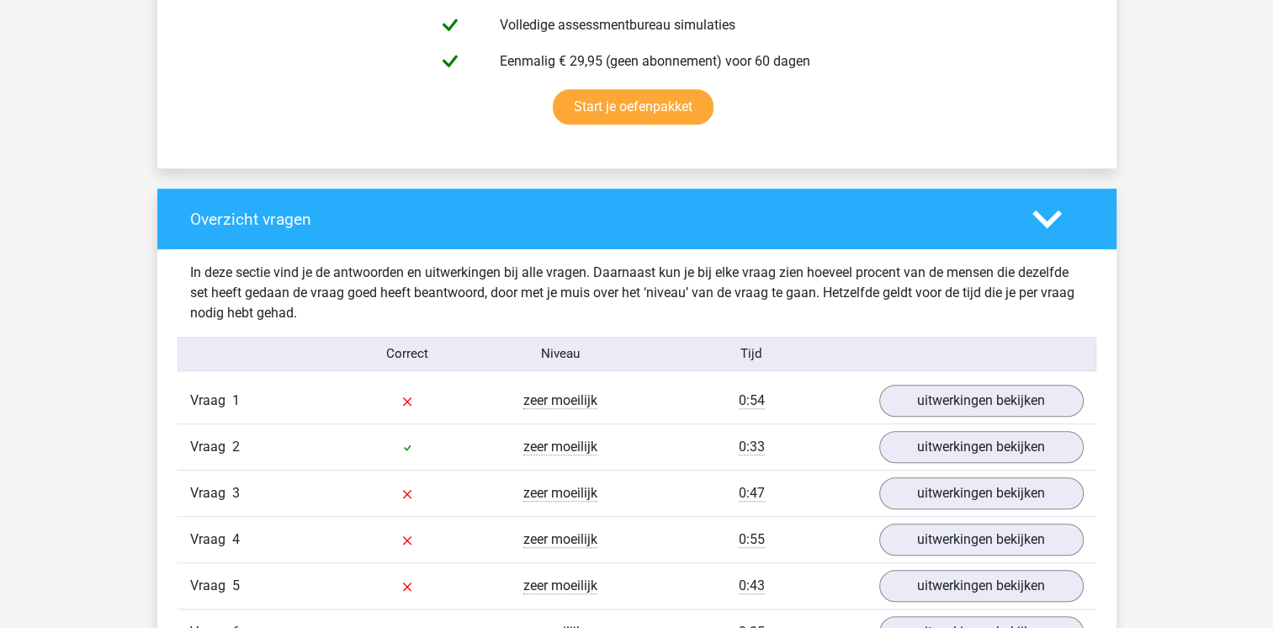
scroll to position [1094, 0]
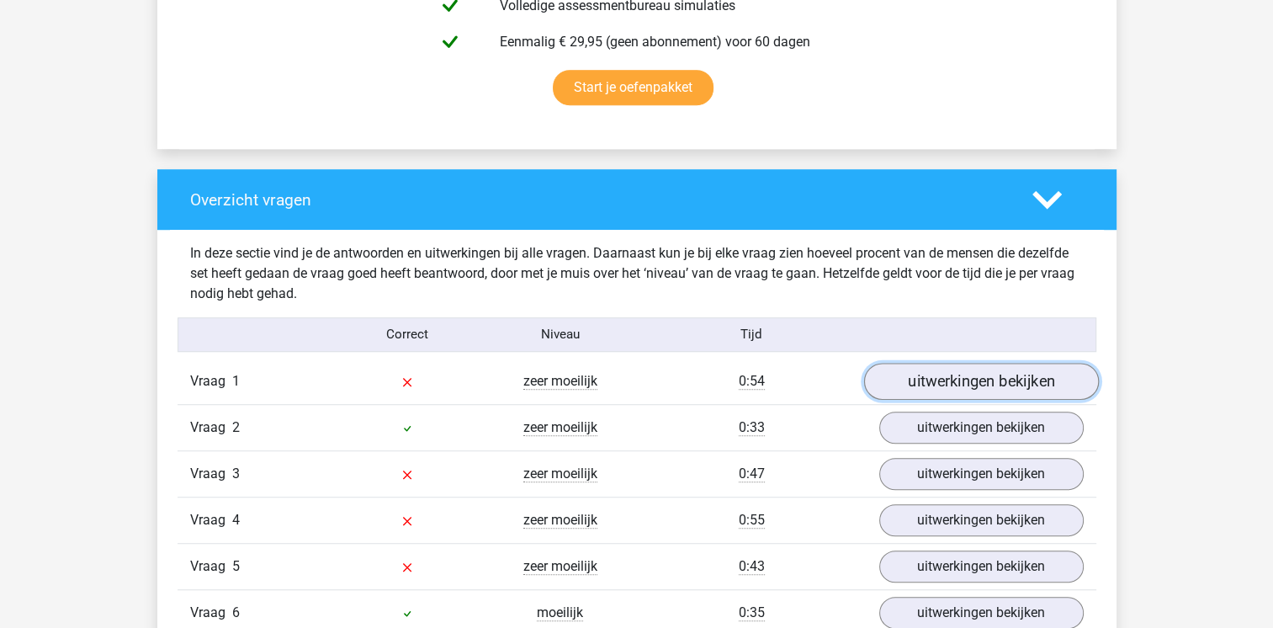
click at [932, 388] on link "uitwerkingen bekijken" at bounding box center [980, 381] width 235 height 37
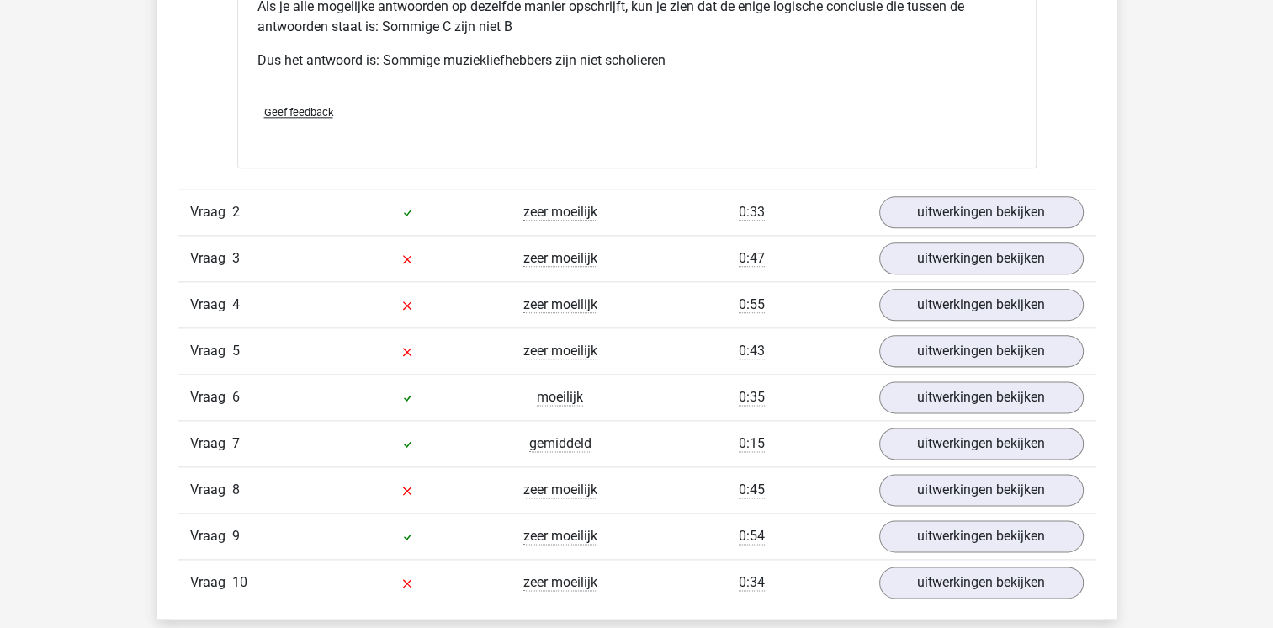
scroll to position [1935, 0]
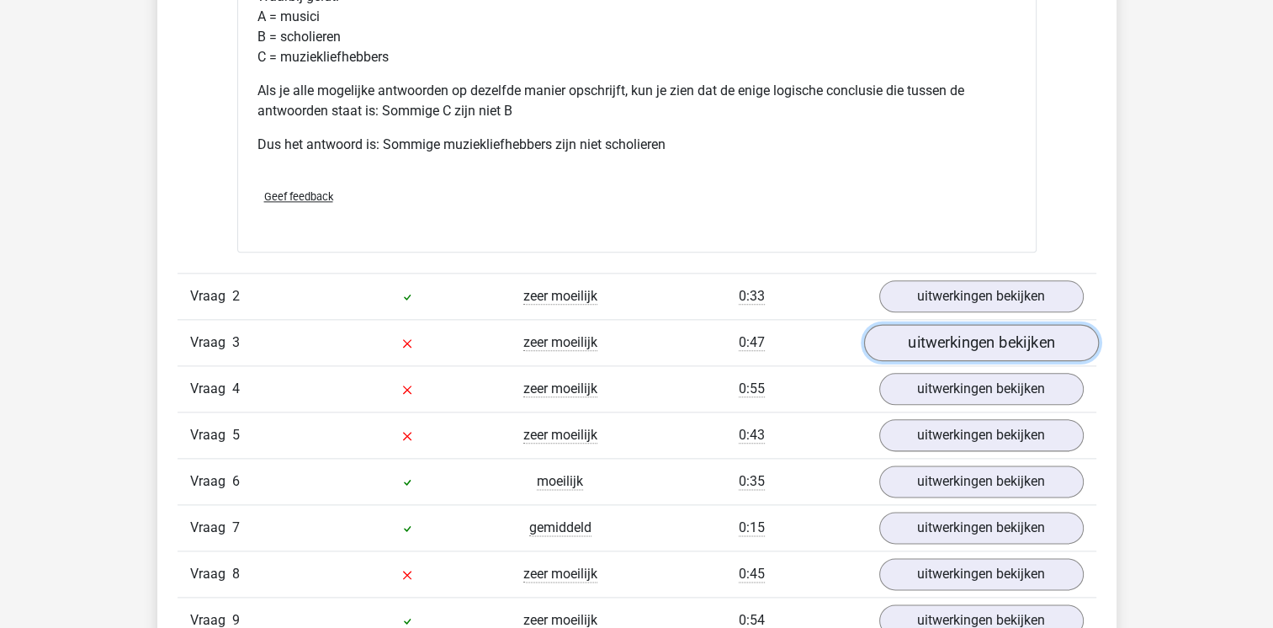
click at [969, 349] on link "uitwerkingen bekijken" at bounding box center [980, 342] width 235 height 37
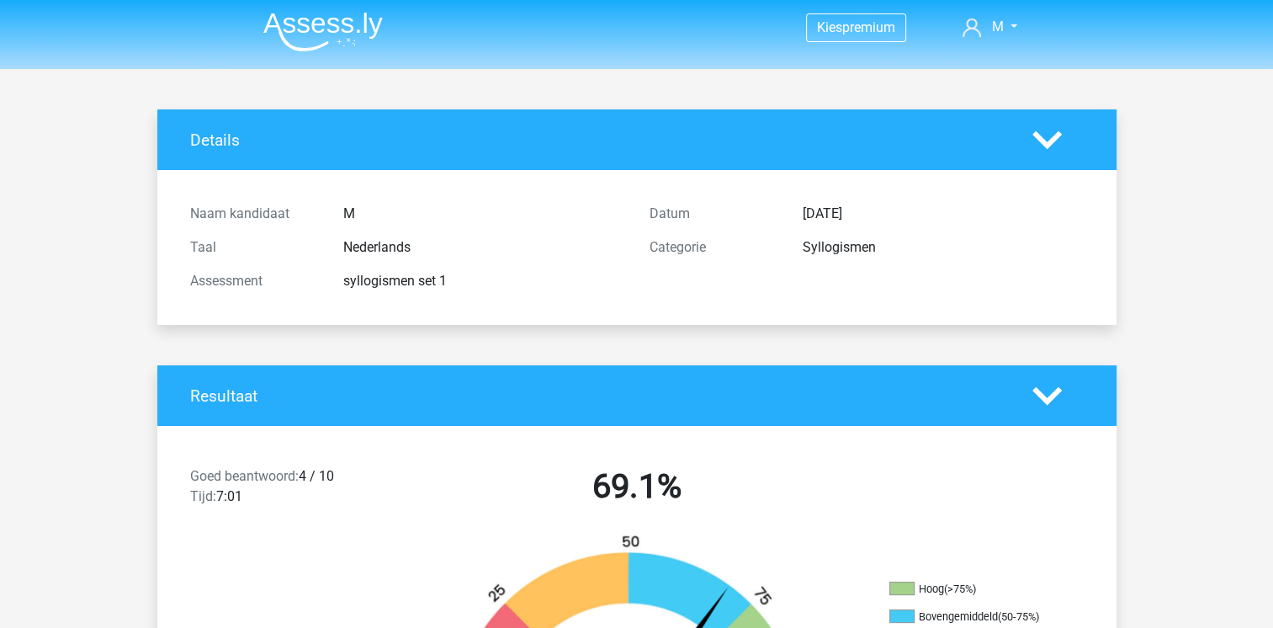
scroll to position [0, 0]
